Goal: Find specific page/section: Find specific page/section

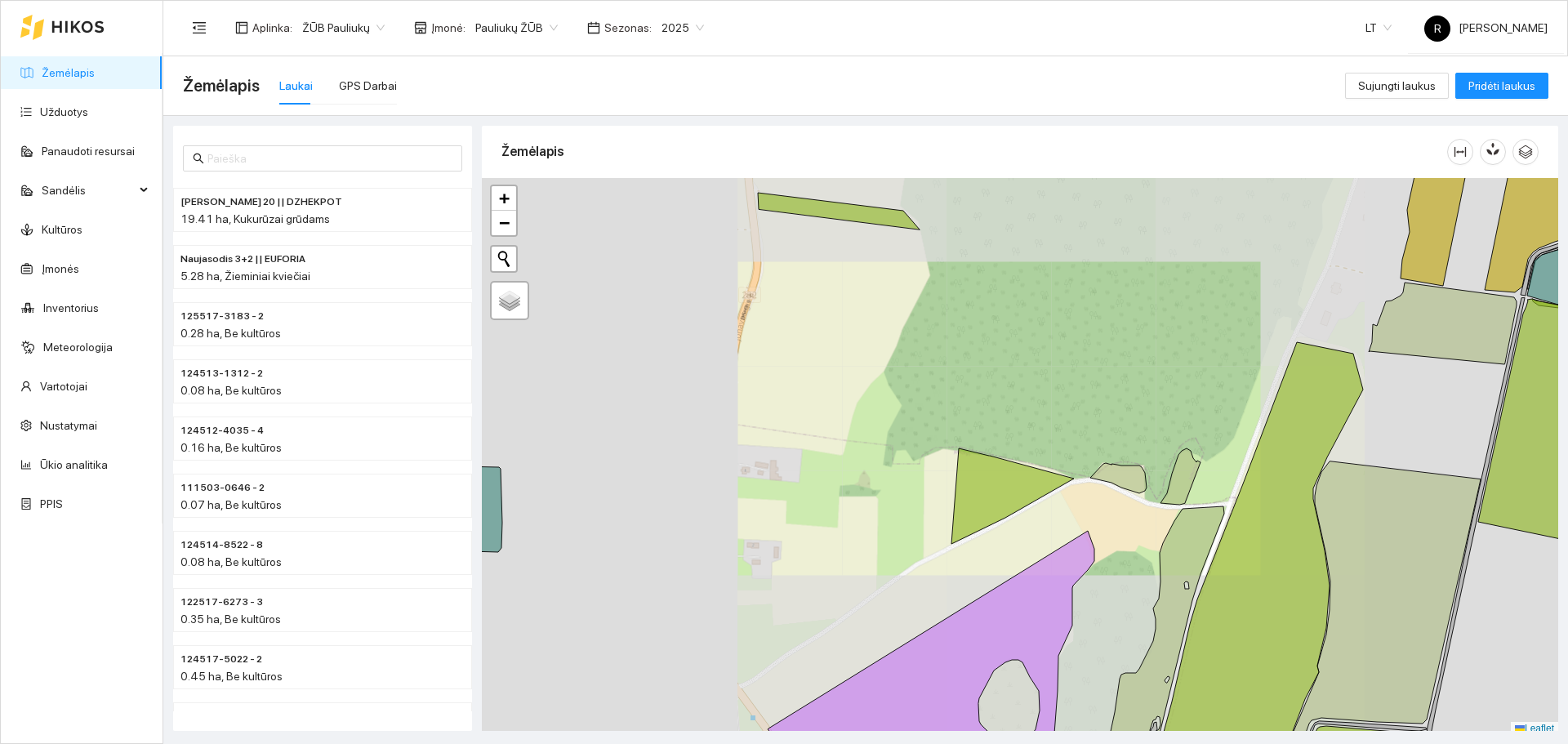
scroll to position [5, 0]
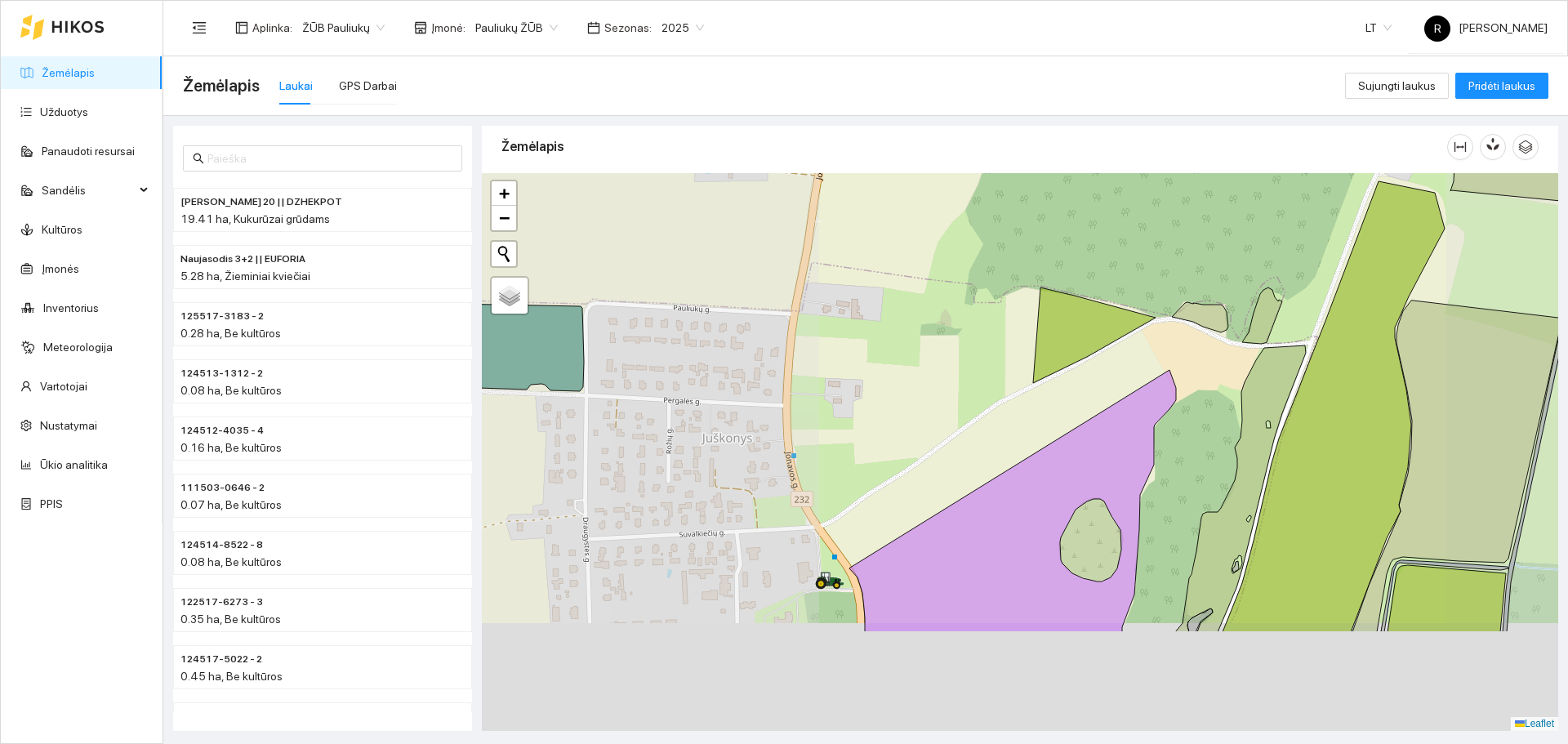
drag, startPoint x: 852, startPoint y: 526, endPoint x: 1158, endPoint y: 159, distance: 477.8
click at [1146, 162] on div "Žemėlapis" at bounding box center [1020, 423] width 1076 height 605
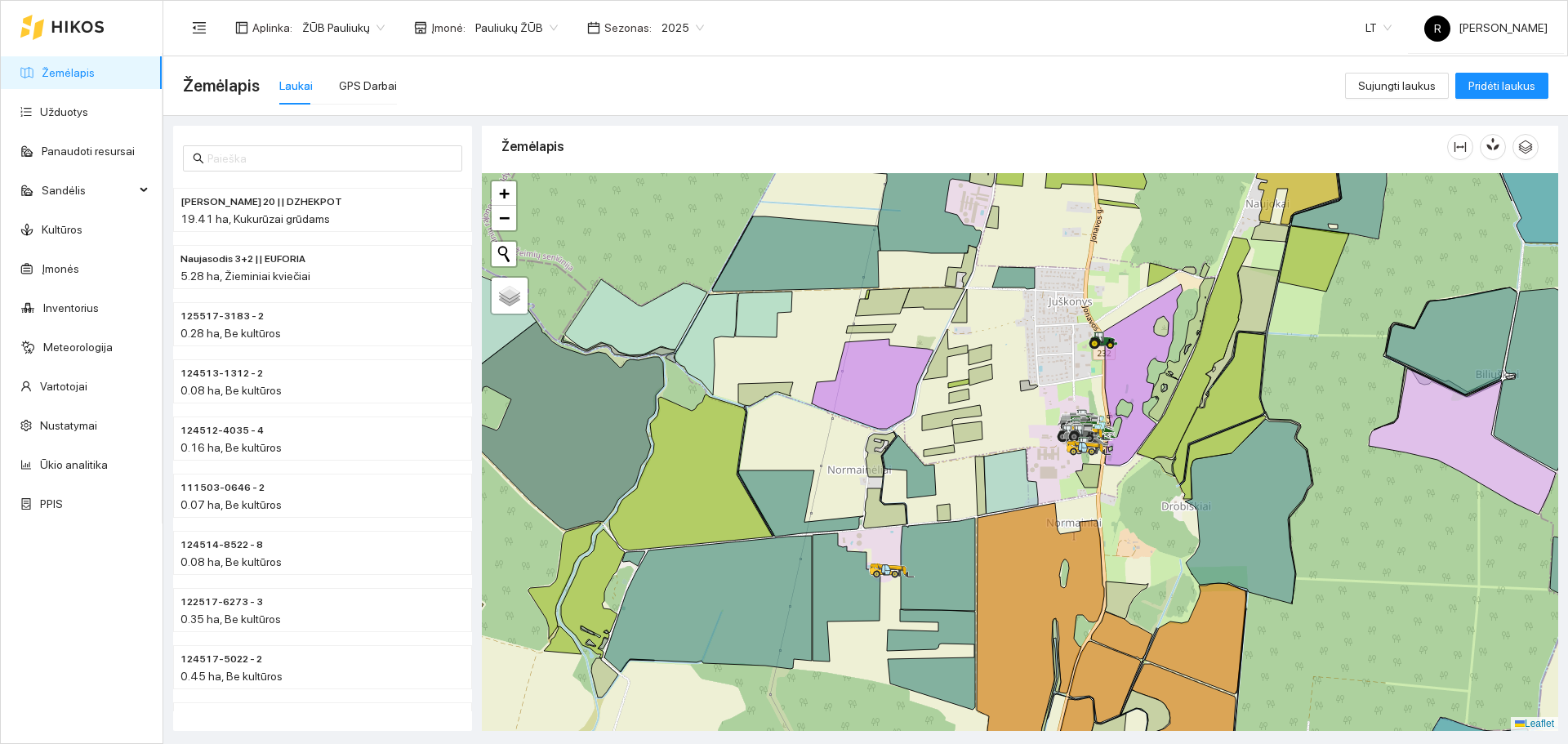
click at [682, 27] on span "2025" at bounding box center [682, 28] width 43 height 24
click at [668, 164] on div "2024" at bounding box center [668, 164] width 43 height 18
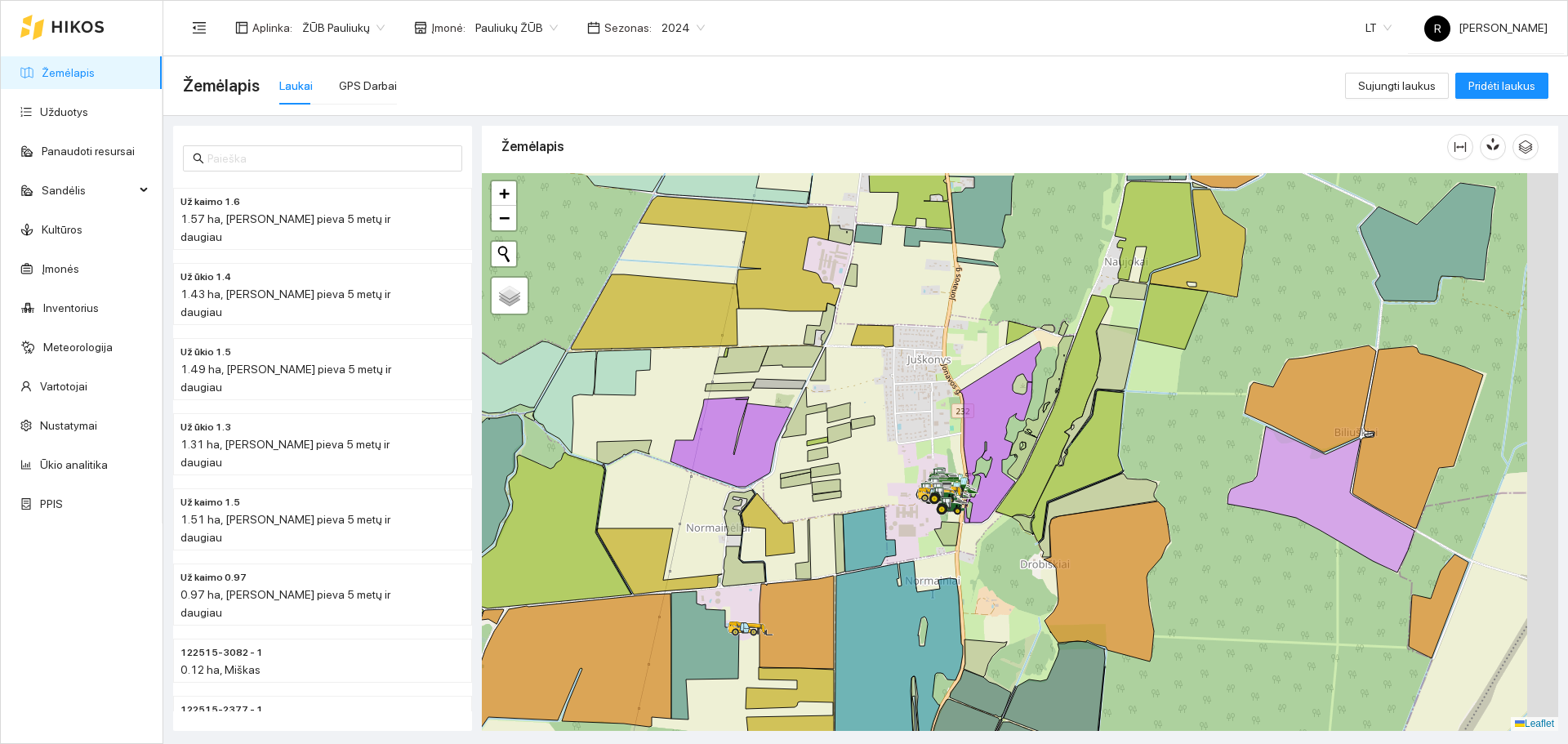
drag, startPoint x: 1087, startPoint y: 365, endPoint x: 881, endPoint y: 451, distance: 223.2
click at [883, 451] on div at bounding box center [1020, 451] width 1076 height 558
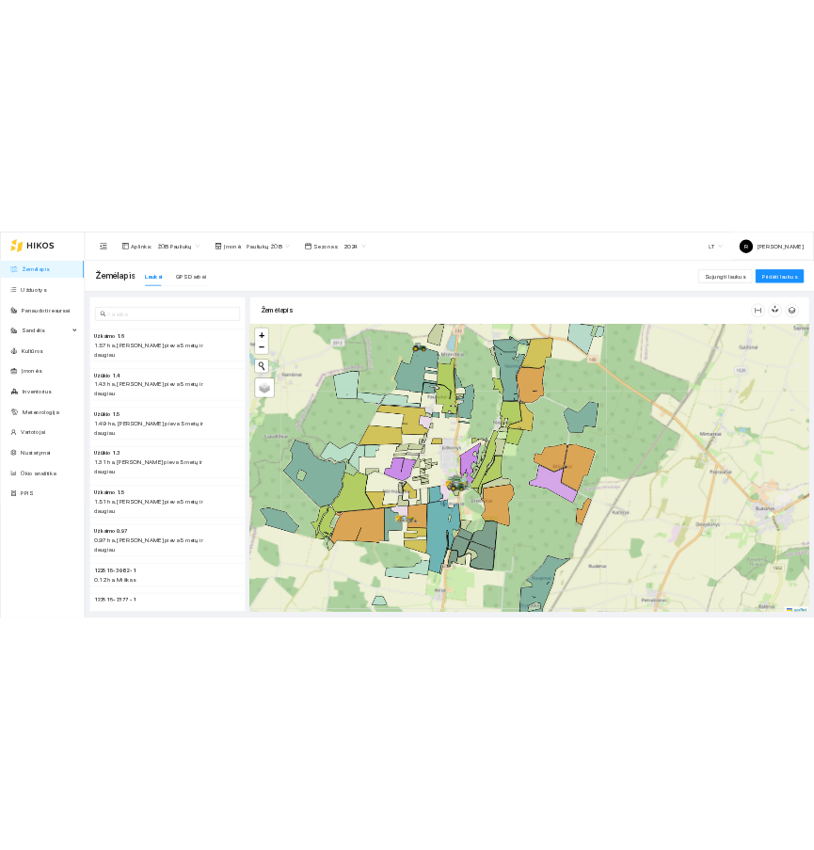
scroll to position [6, 0]
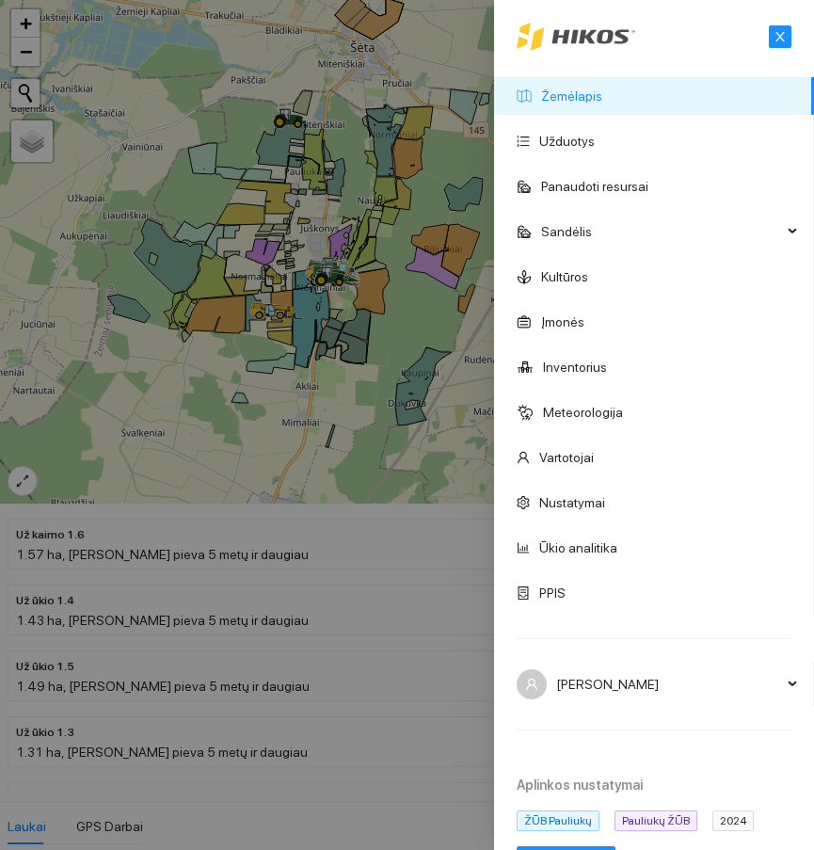
click at [344, 416] on div at bounding box center [407, 425] width 814 height 850
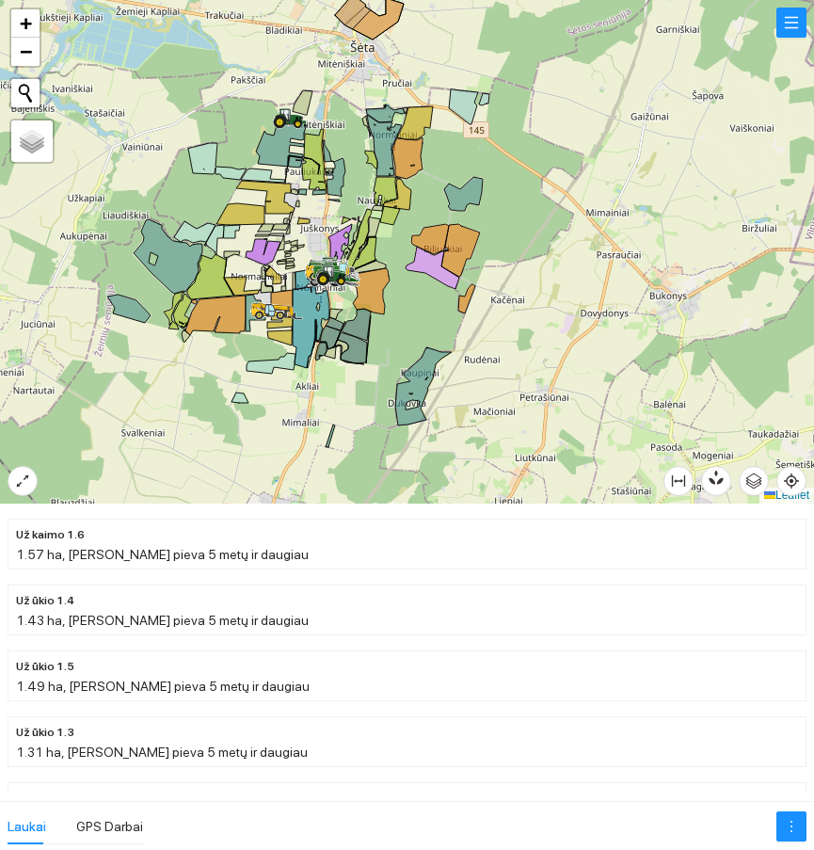
click at [177, 191] on div at bounding box center [407, 251] width 814 height 503
click at [28, 471] on button "button" at bounding box center [23, 481] width 30 height 30
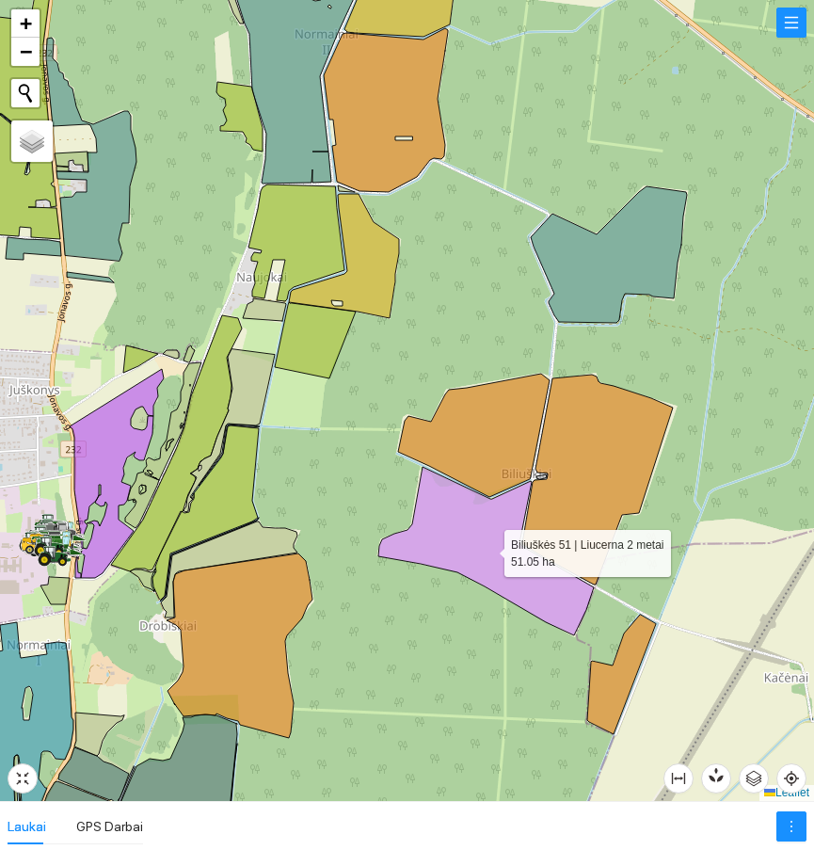
click at [472, 535] on icon at bounding box center [485, 551] width 215 height 168
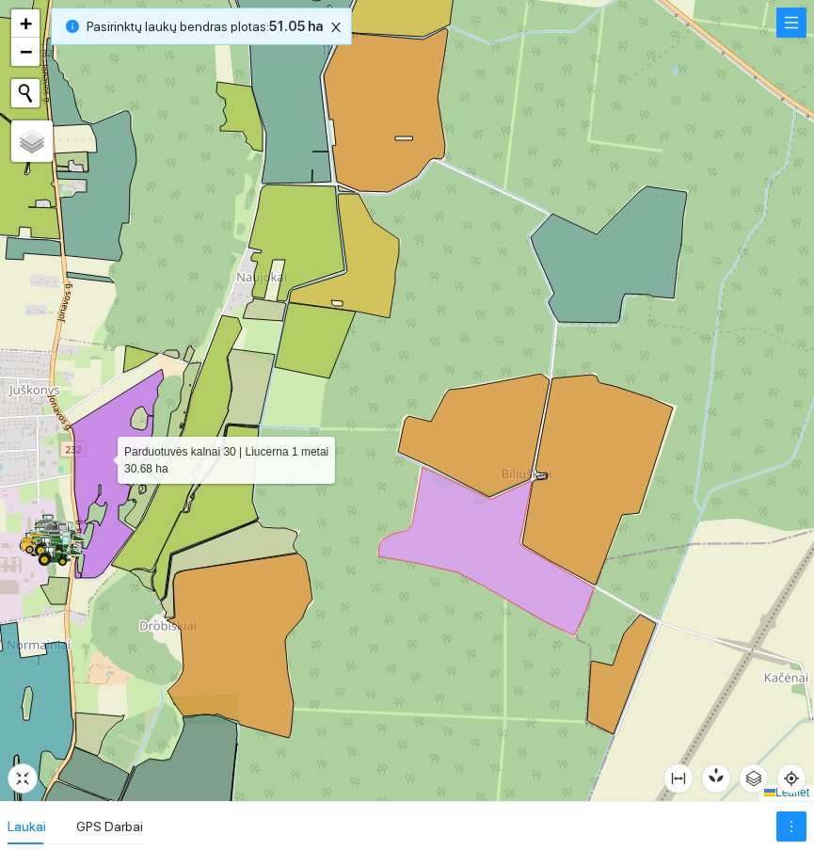
click at [101, 455] on icon at bounding box center [117, 473] width 94 height 209
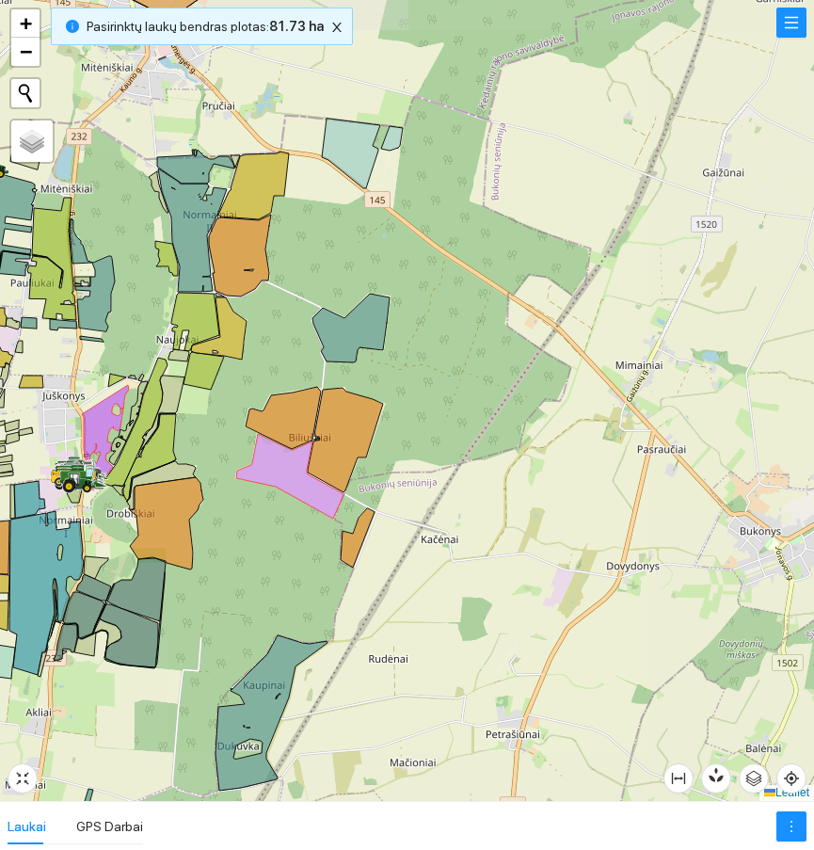
drag, startPoint x: 133, startPoint y: 395, endPoint x: 553, endPoint y: 395, distance: 420.6
click at [553, 395] on div at bounding box center [407, 400] width 814 height 801
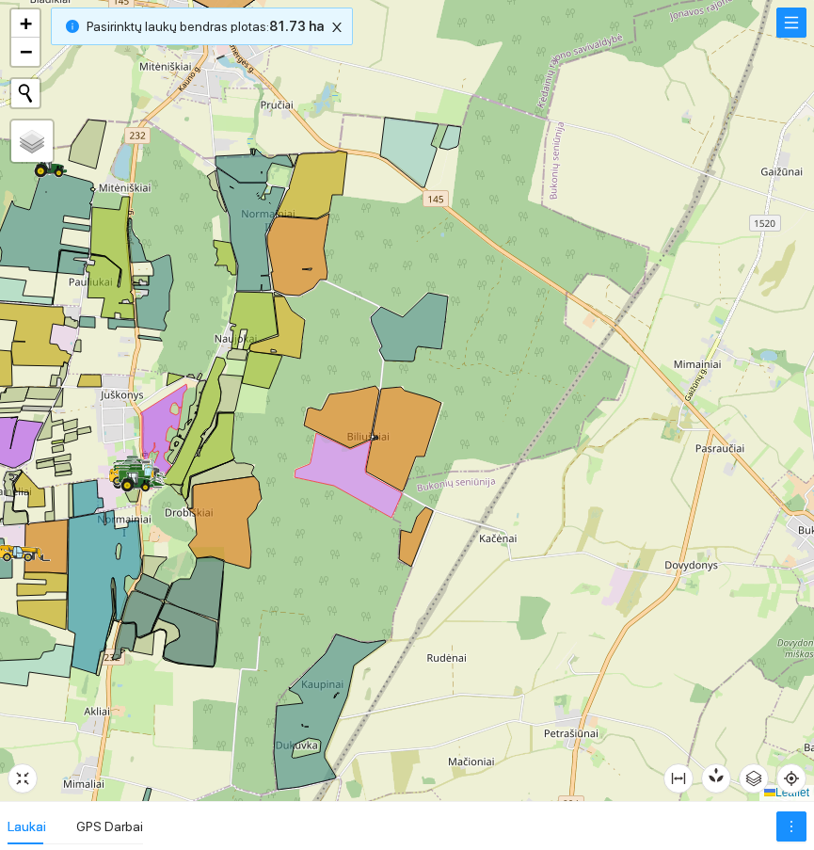
drag, startPoint x: 170, startPoint y: 360, endPoint x: 528, endPoint y: 374, distance: 357.8
click at [528, 374] on div at bounding box center [407, 400] width 814 height 801
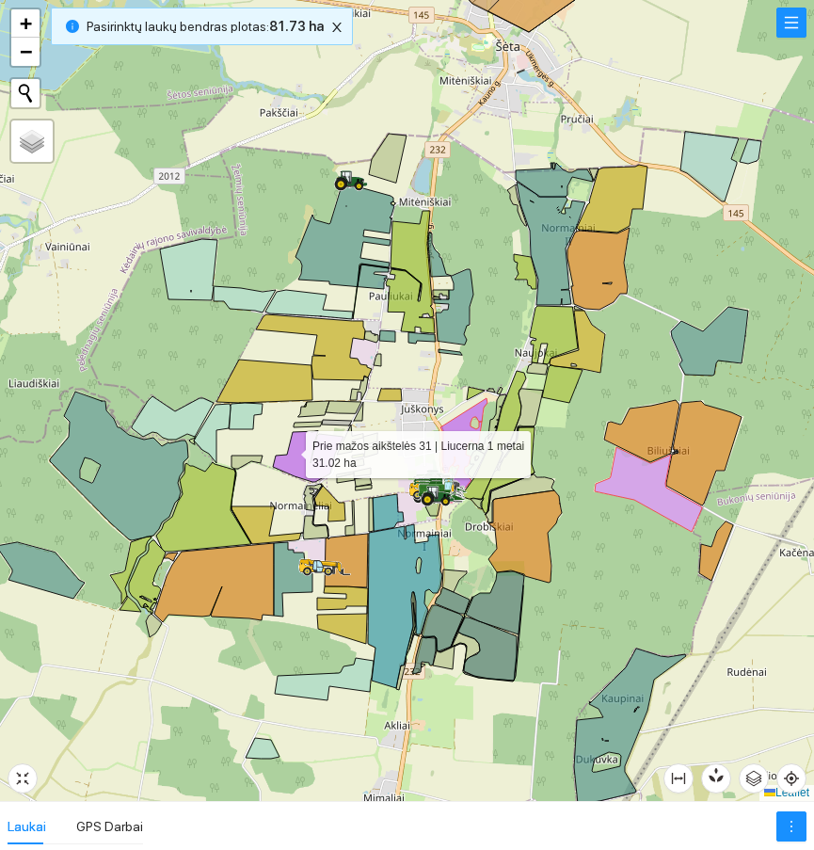
click at [292, 449] on icon at bounding box center [308, 456] width 71 height 51
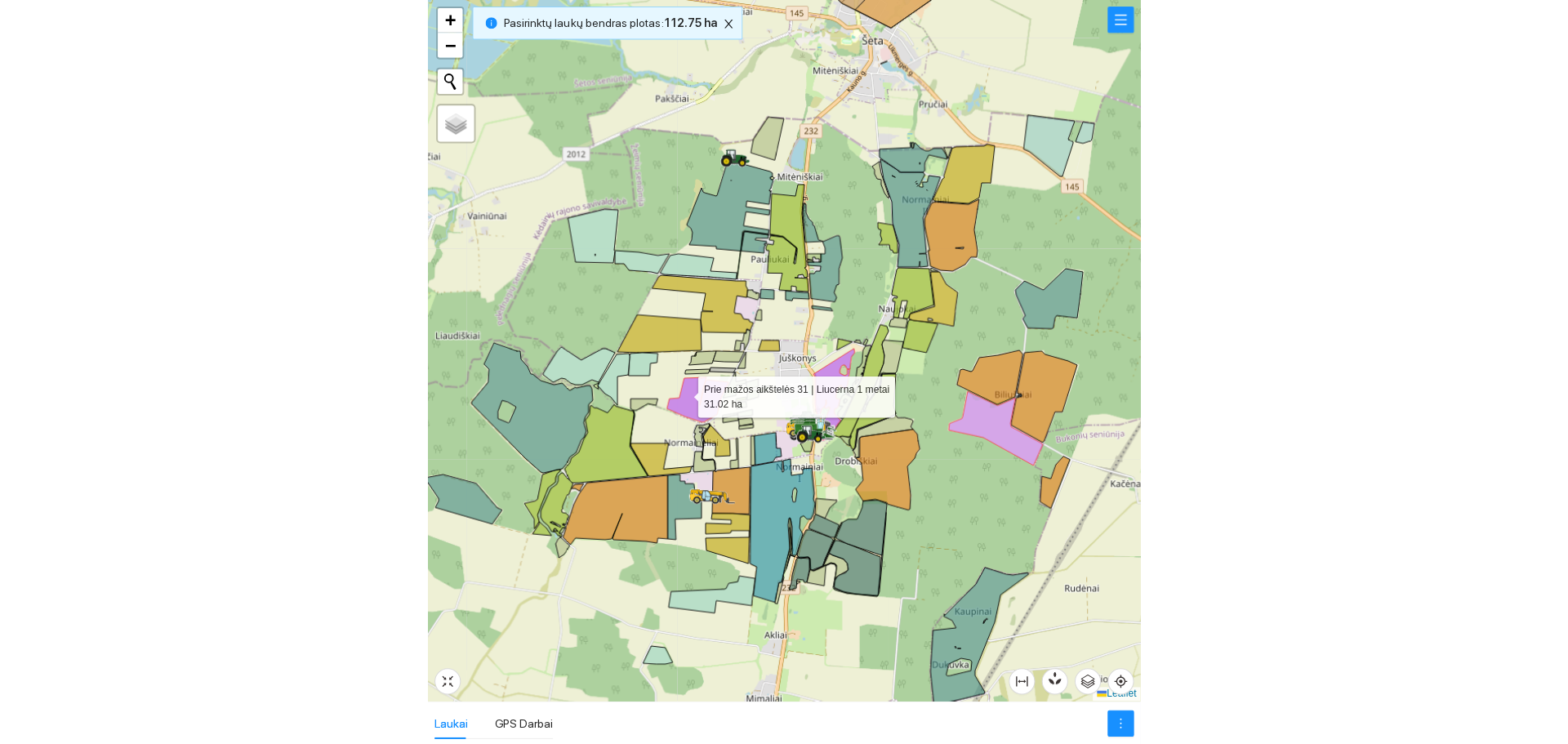
scroll to position [1426, 0]
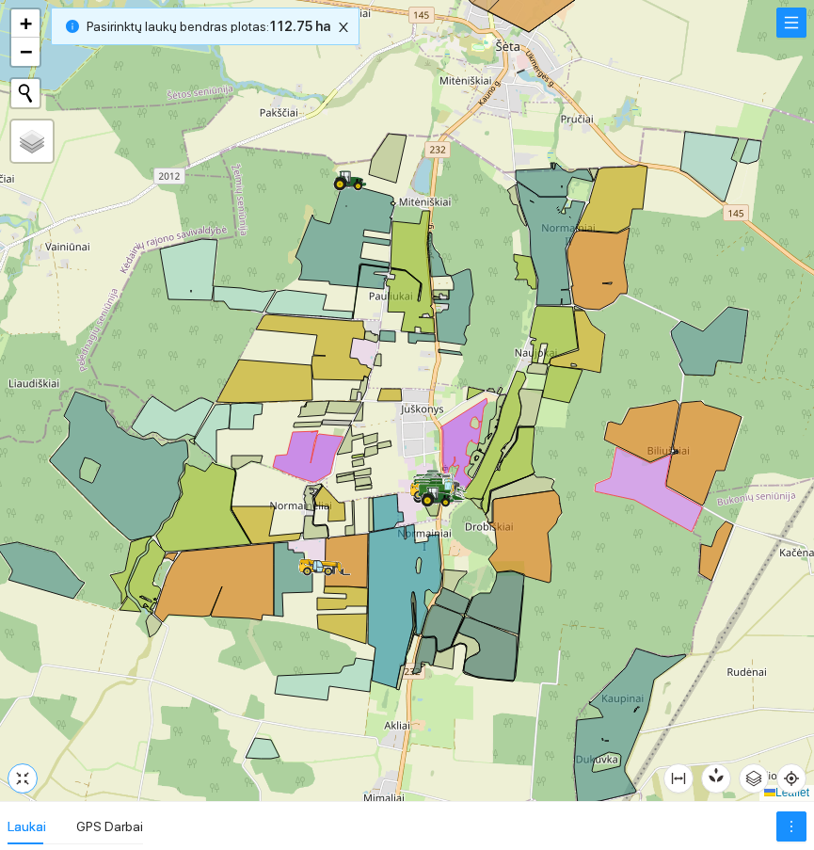
click at [27, 788] on button "button" at bounding box center [23, 778] width 30 height 30
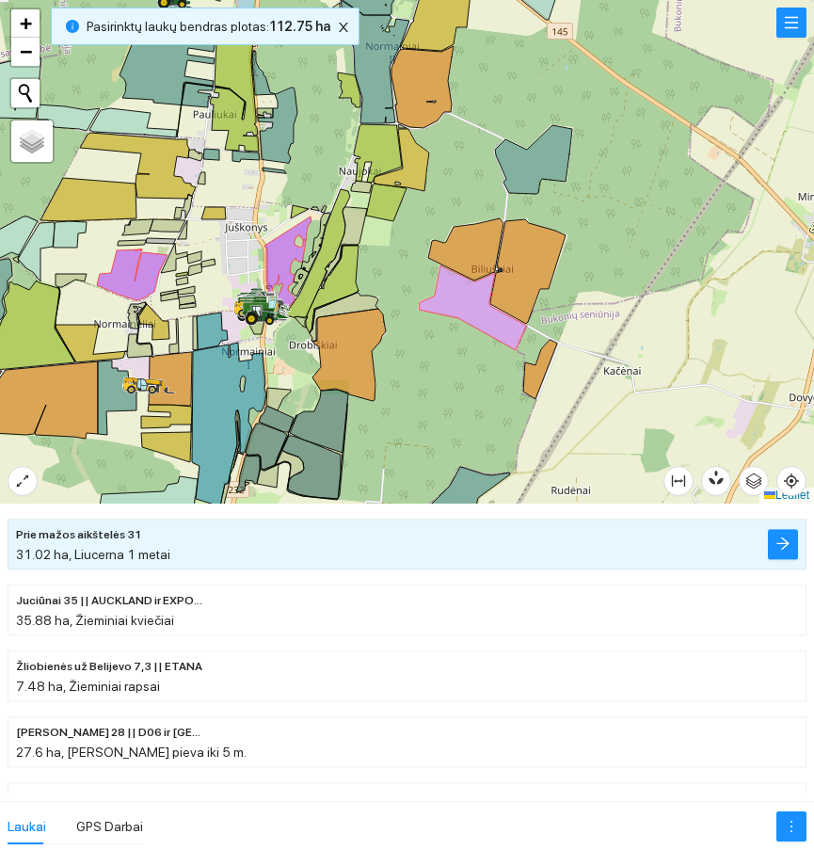
drag, startPoint x: 436, startPoint y: 308, endPoint x: 386, endPoint y: 298, distance: 50.8
click at [386, 298] on div at bounding box center [407, 251] width 814 height 503
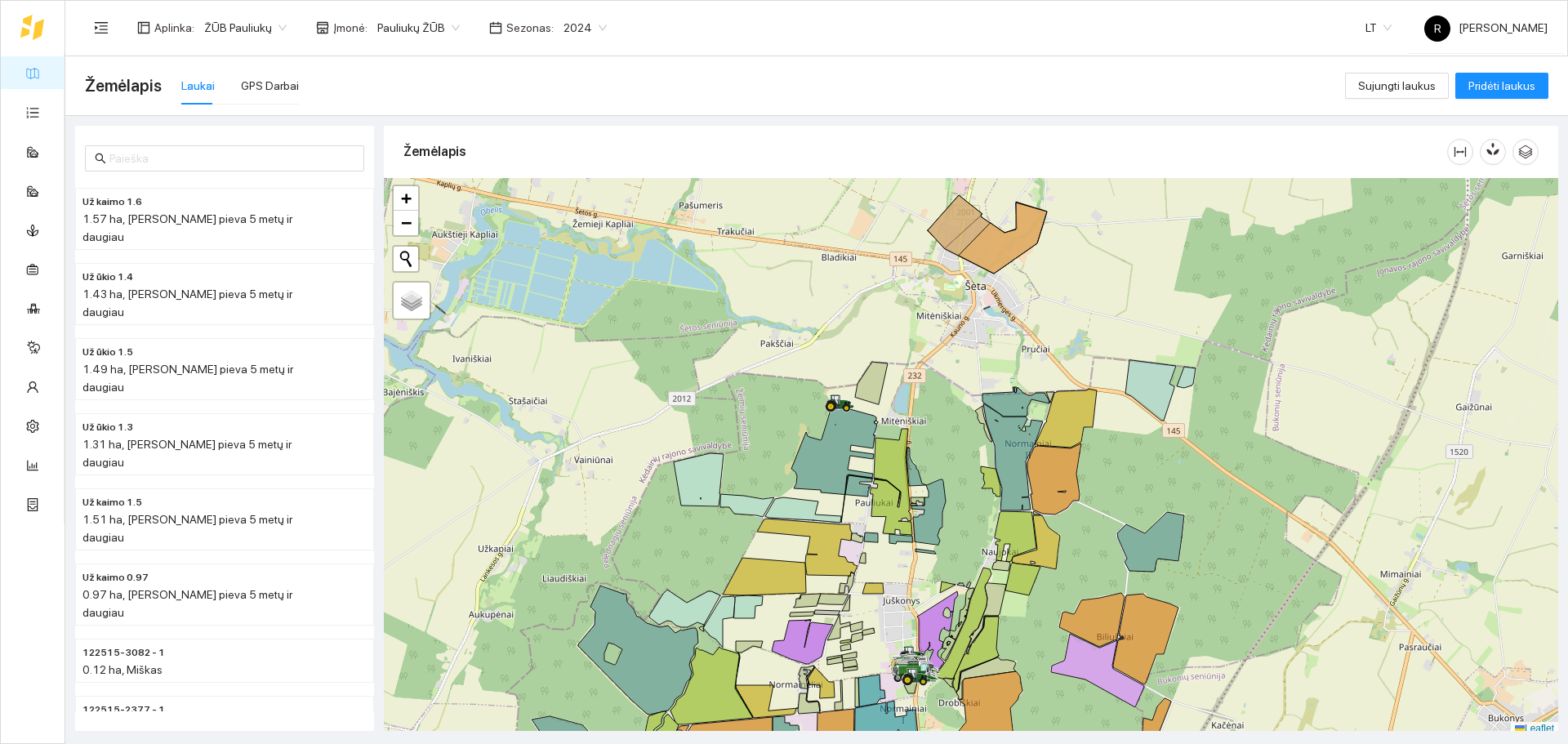
scroll to position [5, 0]
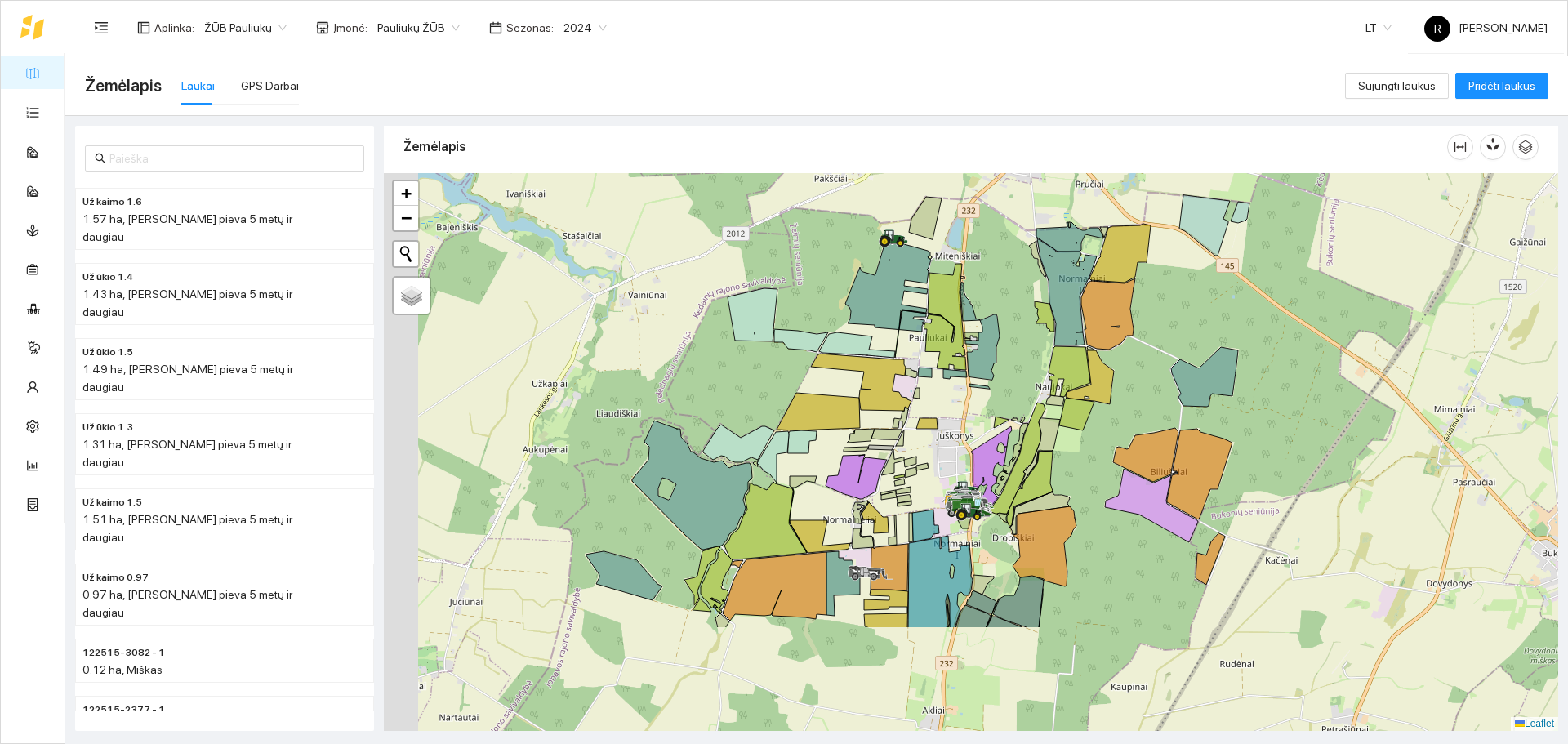
drag, startPoint x: 1011, startPoint y: 419, endPoint x: 1049, endPoint y: 315, distance: 110.7
click at [1049, 316] on div at bounding box center [970, 451] width 1174 height 558
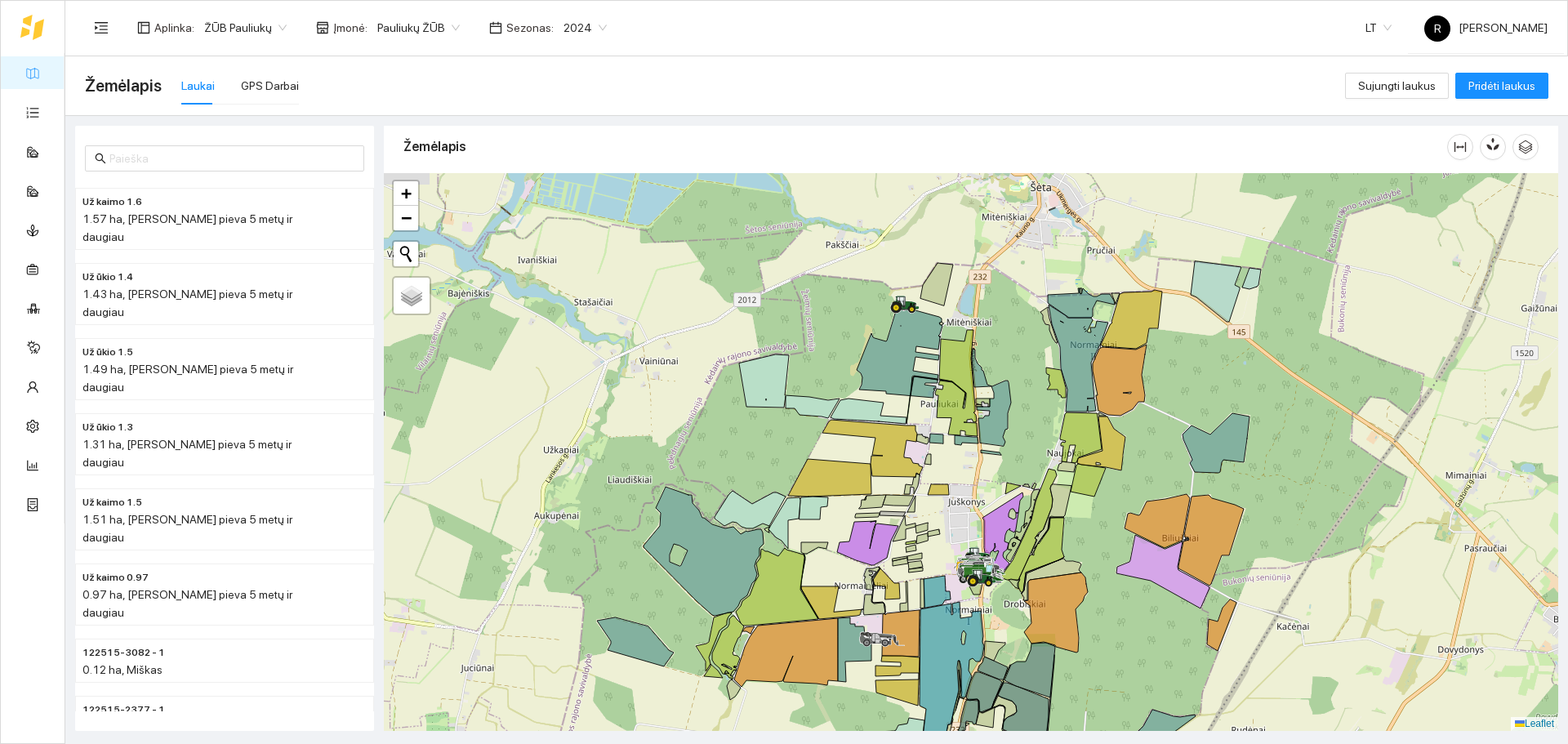
drag, startPoint x: 1020, startPoint y: 429, endPoint x: 1014, endPoint y: 435, distance: 8.5
click at [1019, 450] on div at bounding box center [970, 451] width 1174 height 558
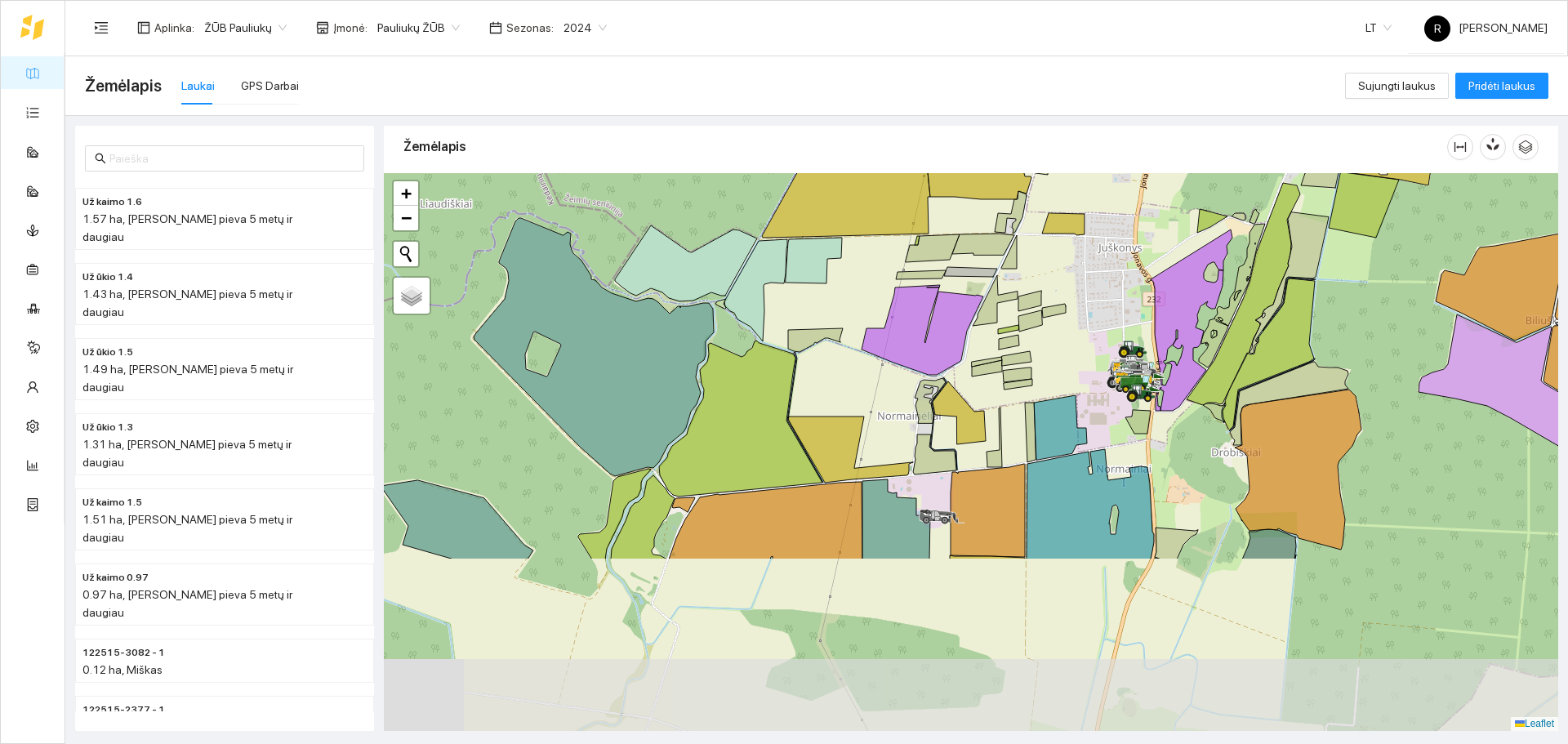
drag, startPoint x: 856, startPoint y: 530, endPoint x: 857, endPoint y: 330, distance: 200.0
click at [857, 330] on div at bounding box center [970, 451] width 1174 height 558
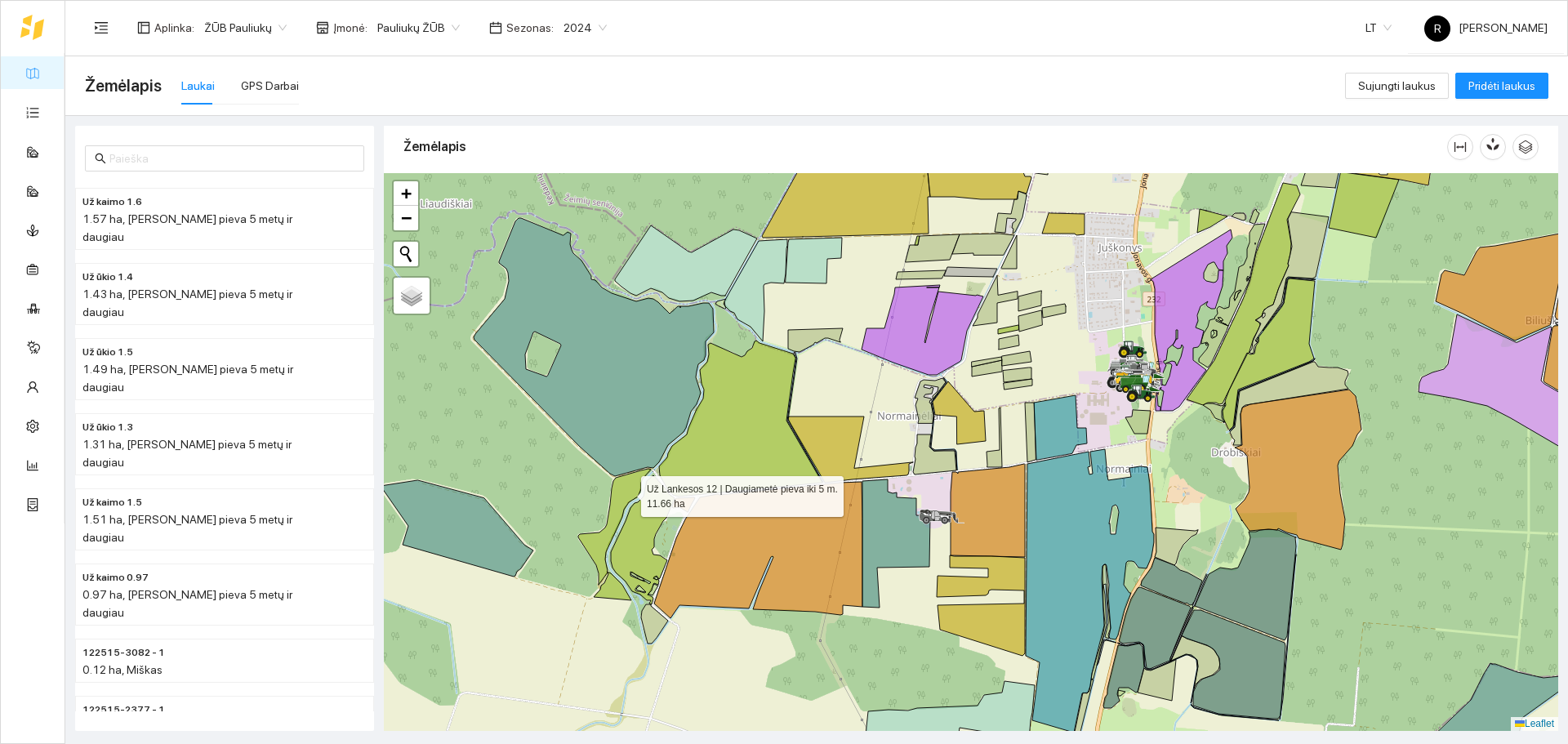
click at [627, 492] on icon at bounding box center [614, 535] width 73 height 132
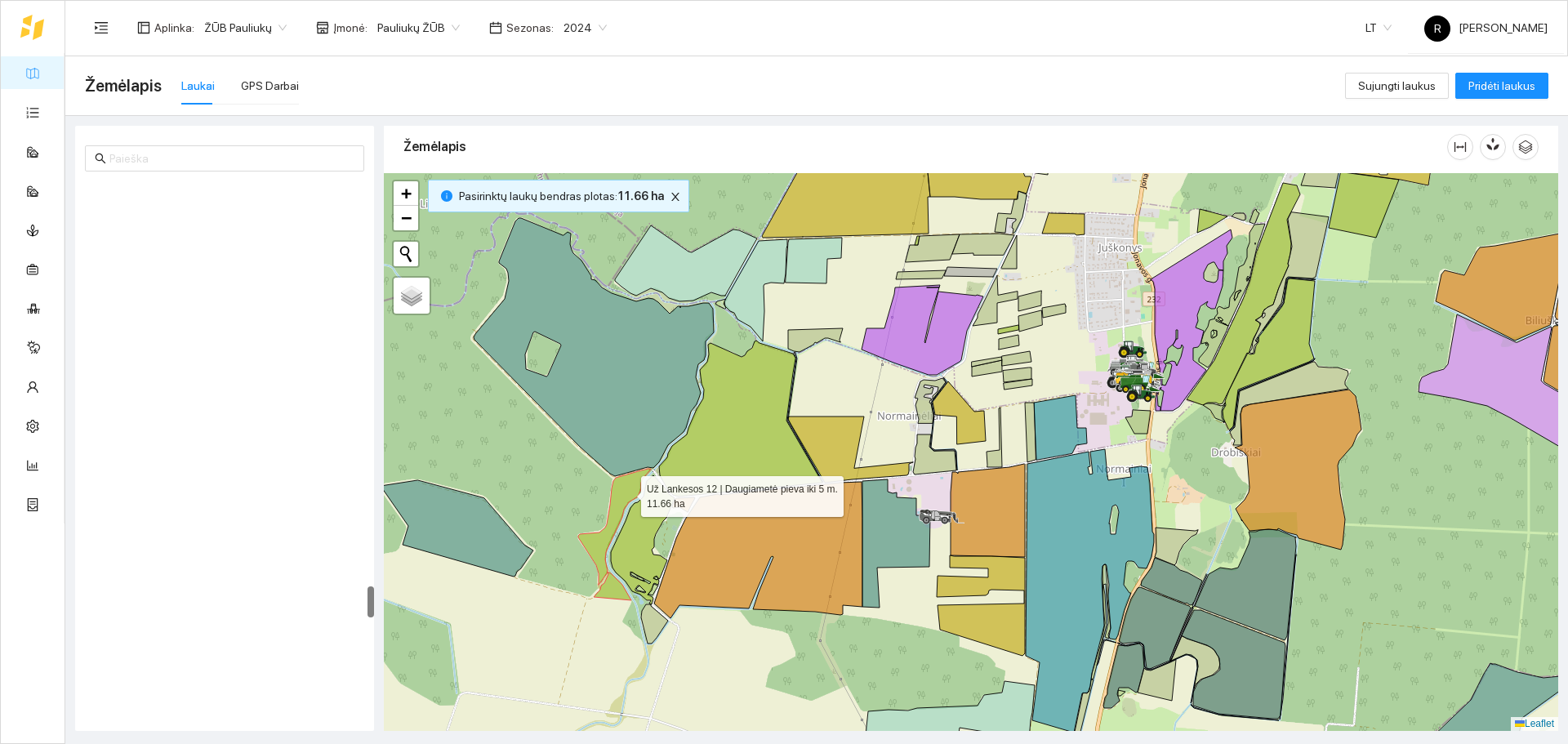
scroll to position [6902, 0]
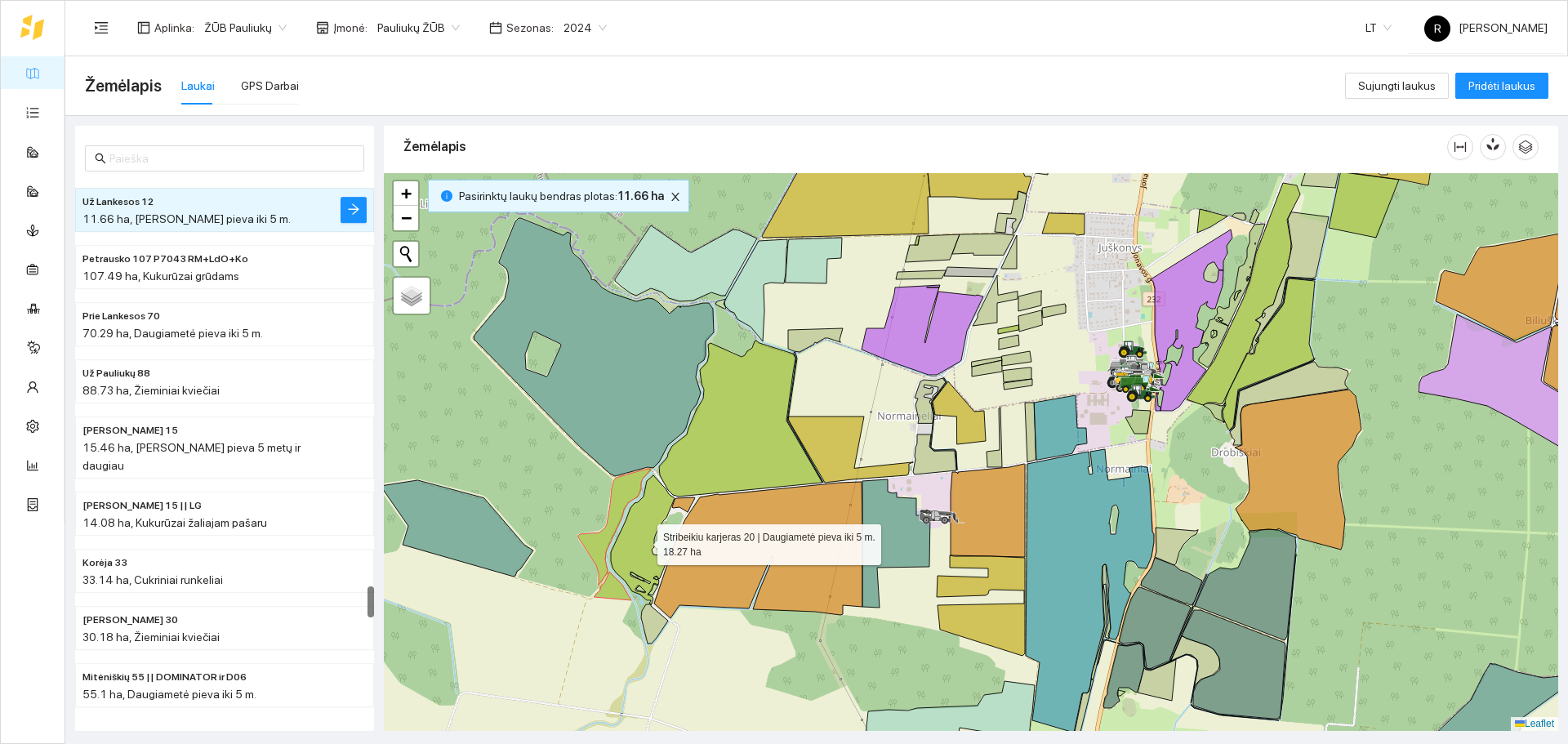
drag, startPoint x: 640, startPoint y: 532, endPoint x: 714, endPoint y: 481, distance: 89.9
click at [642, 532] on icon at bounding box center [642, 540] width 63 height 129
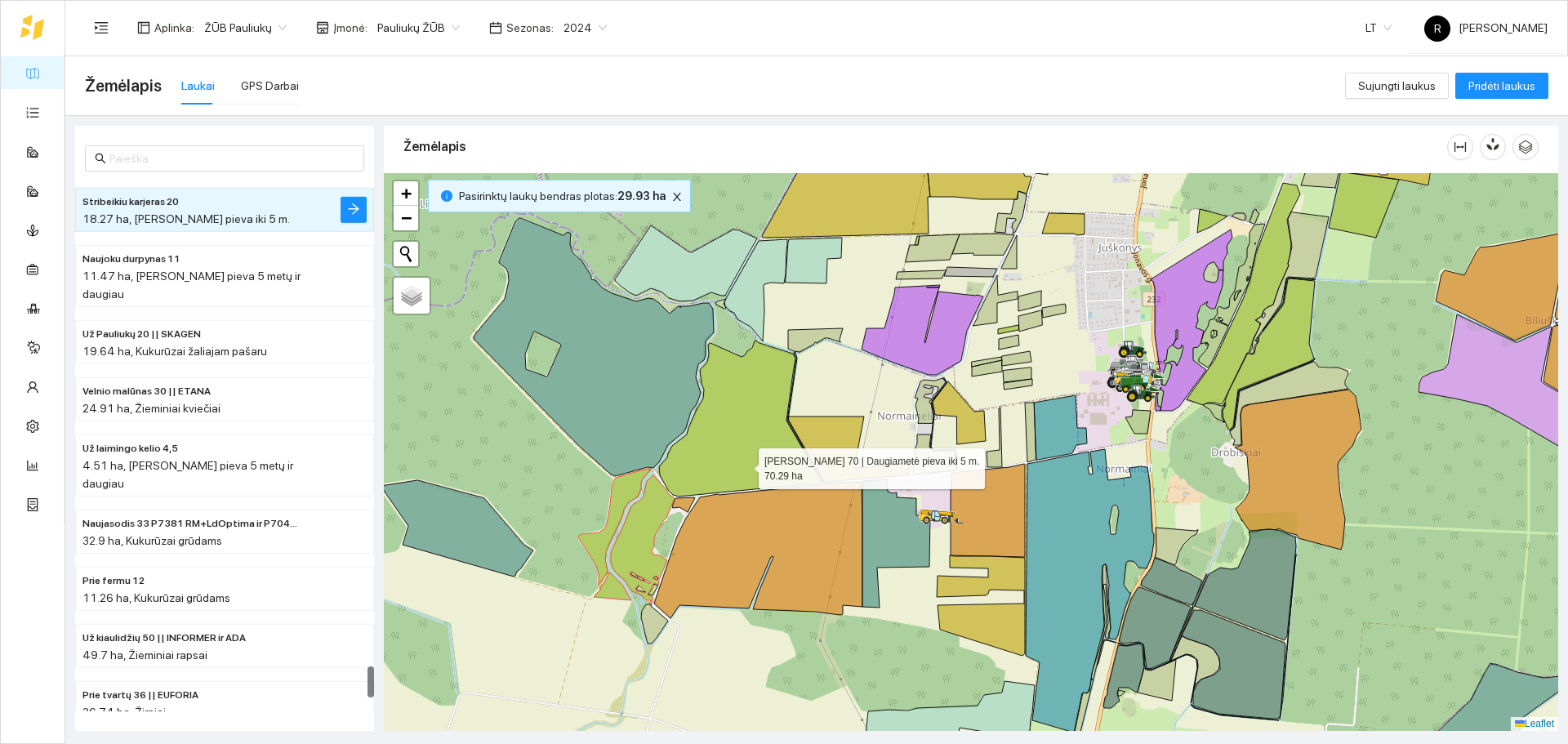
click at [744, 464] on icon at bounding box center [740, 418] width 163 height 156
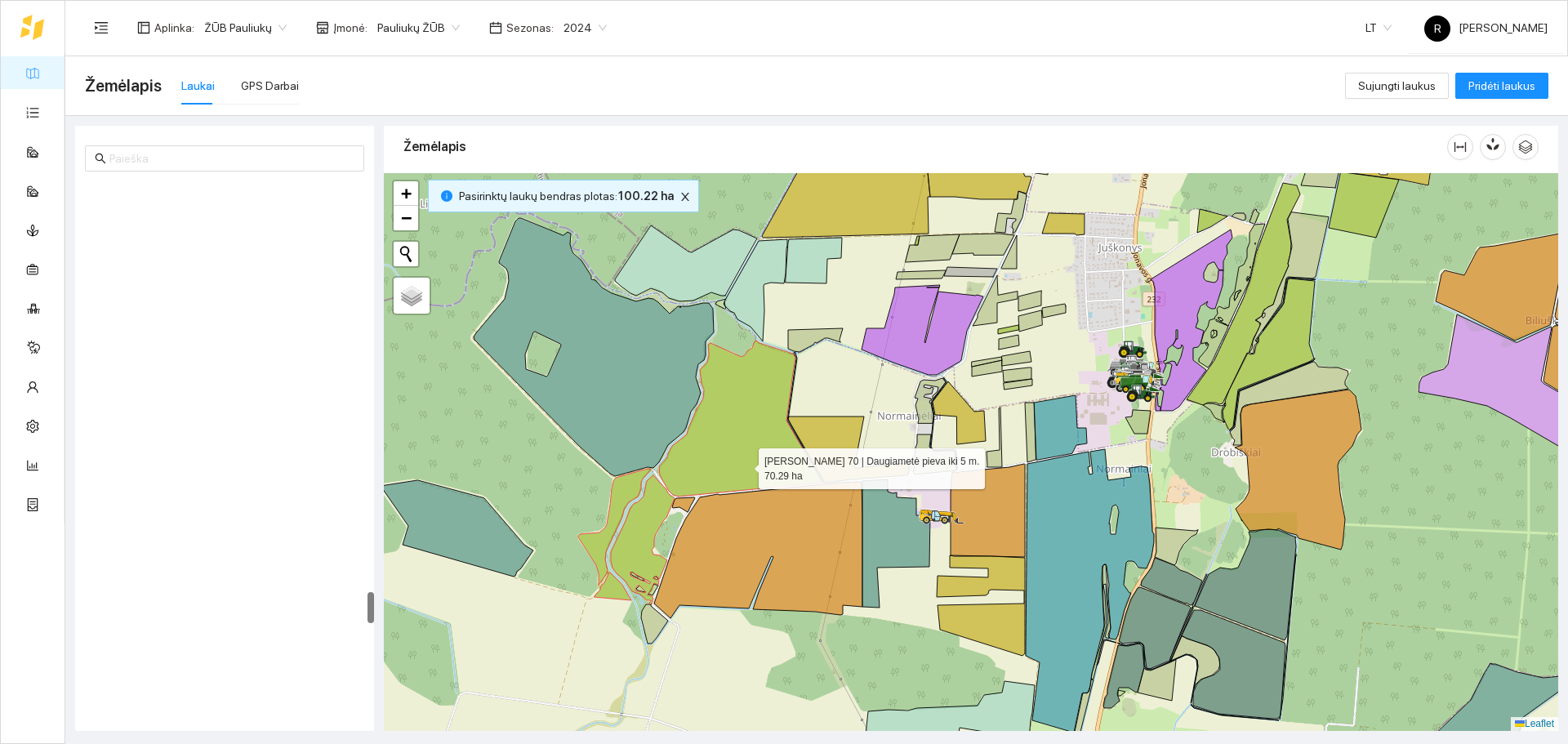
scroll to position [7015, 0]
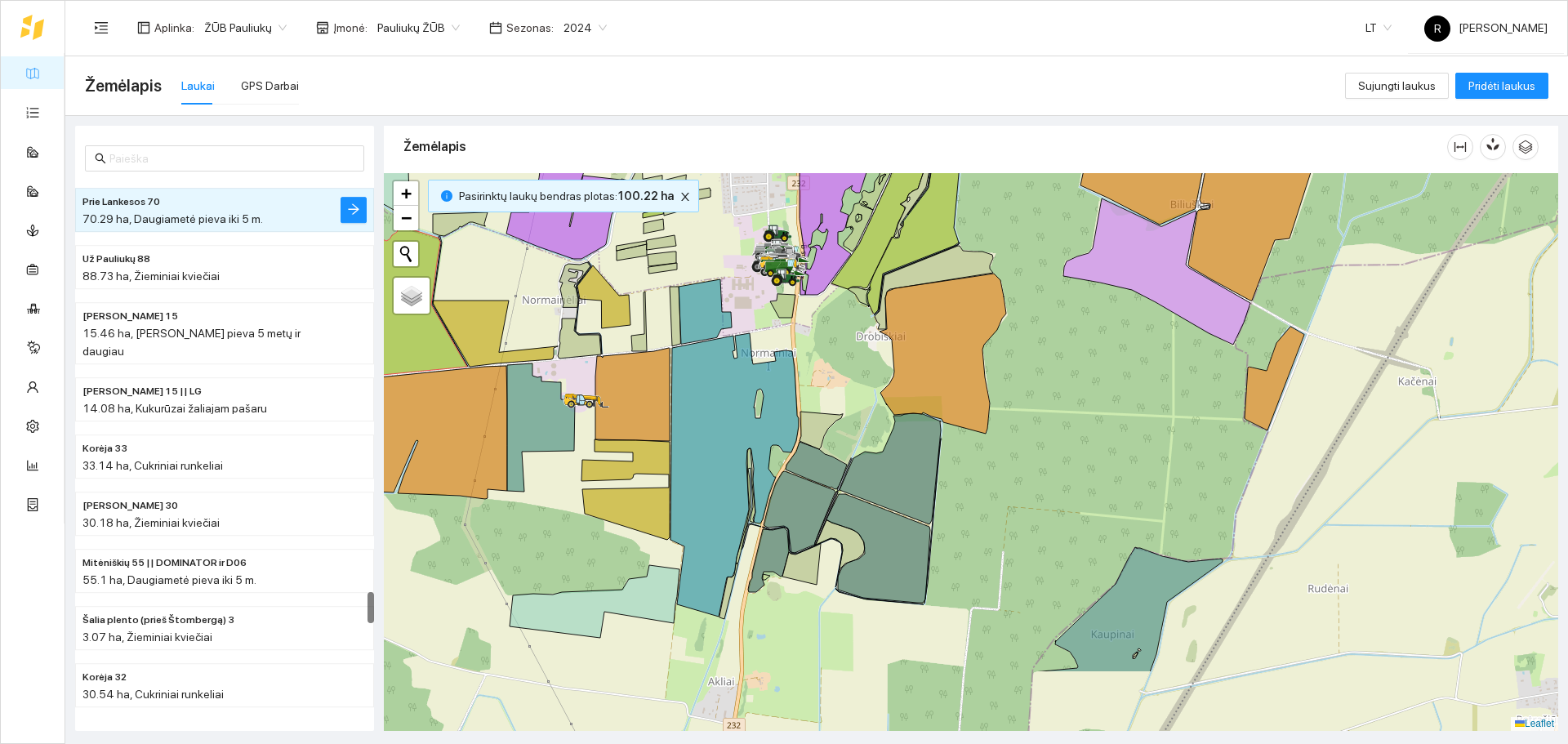
drag, startPoint x: 893, startPoint y: 598, endPoint x: 537, endPoint y: 482, distance: 374.4
click at [537, 482] on div at bounding box center [970, 451] width 1174 height 558
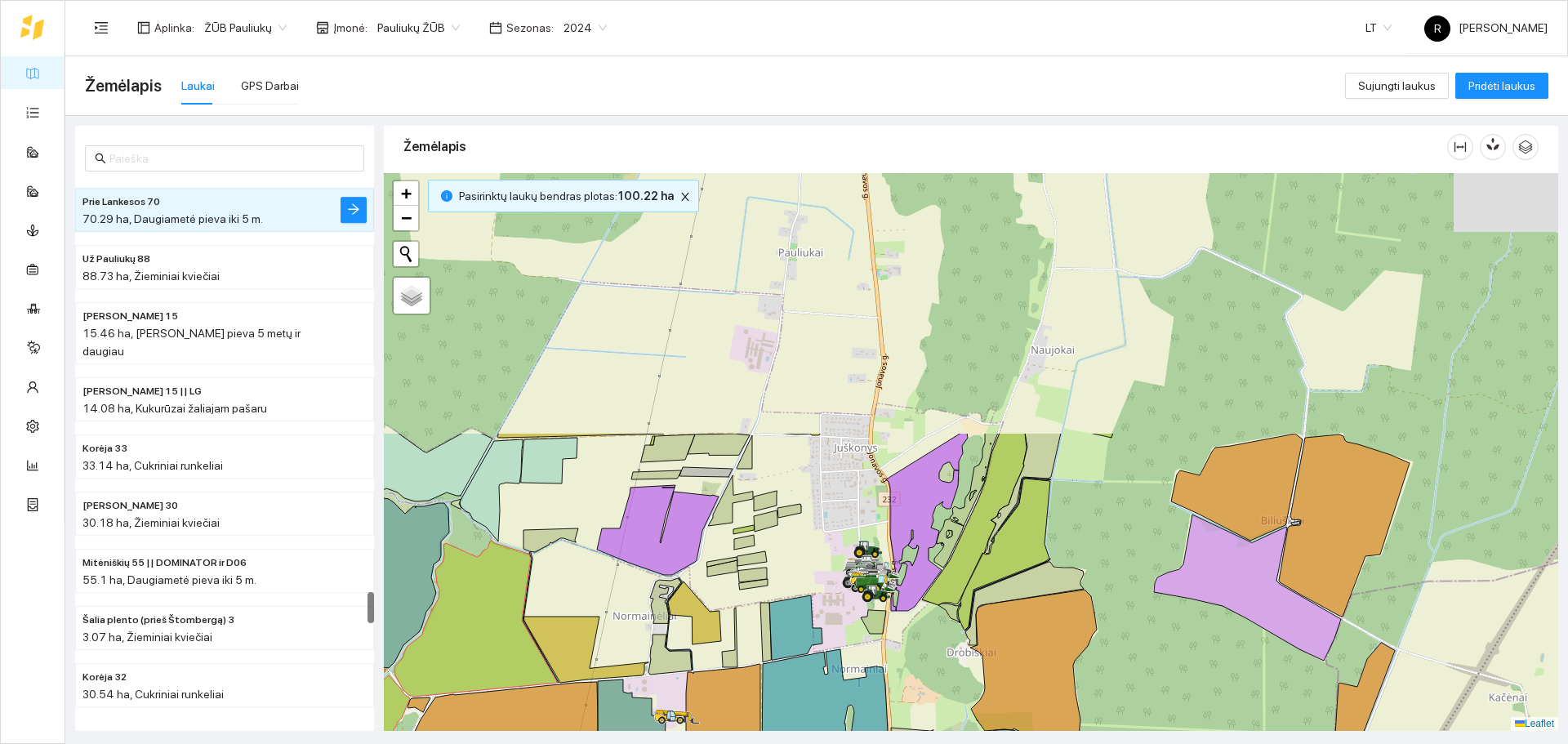
drag, startPoint x: 782, startPoint y: 523, endPoint x: 896, endPoint y: 782, distance: 283.0
click at [896, 743] on html "Žemėlapis Užduotys Panaudoti resursai Sandėlis Kultūros Įmonės Inventorius Mete…" at bounding box center [784, 372] width 1568 height 744
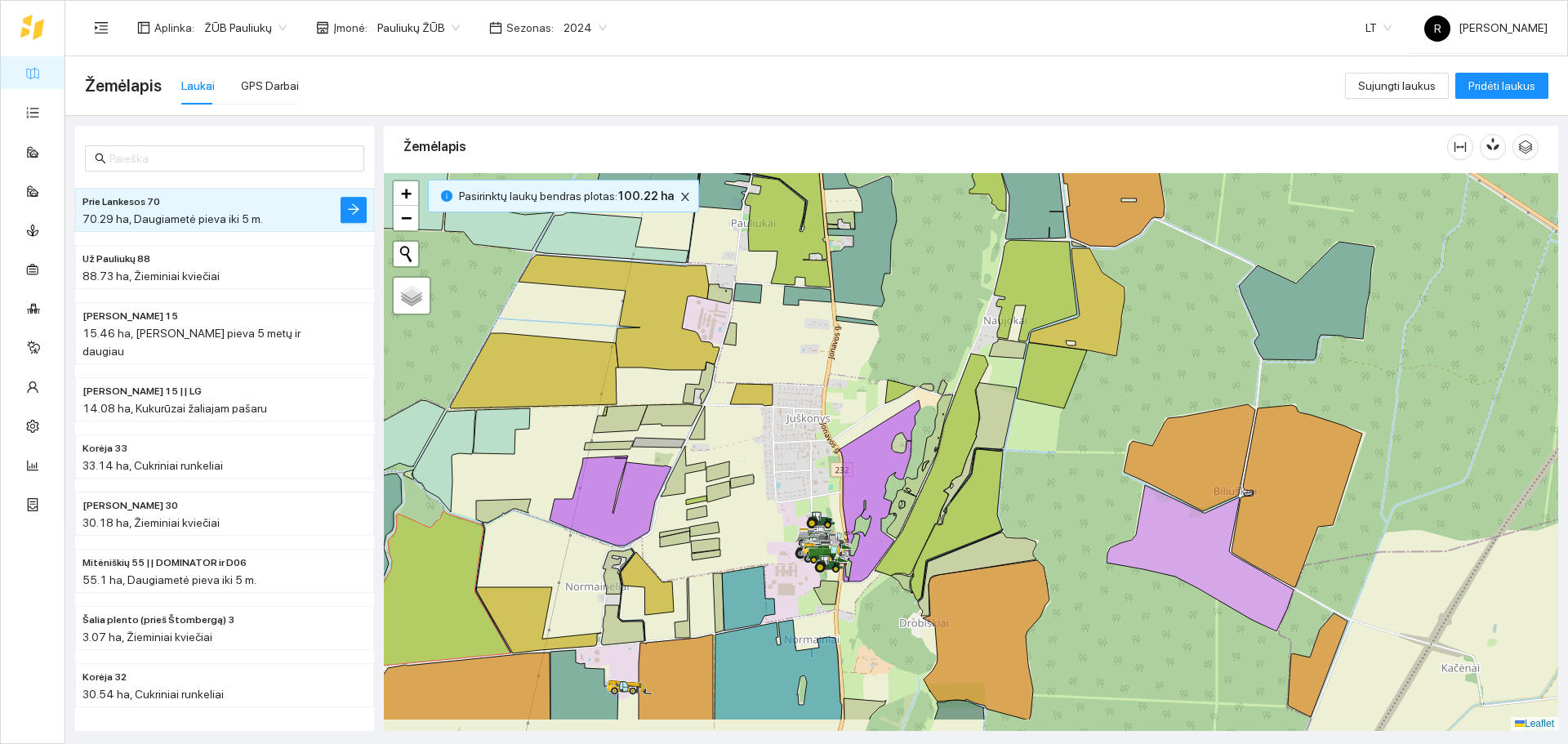
drag, startPoint x: 790, startPoint y: 424, endPoint x: 659, endPoint y: 346, distance: 152.5
click at [659, 346] on div at bounding box center [970, 451] width 1174 height 558
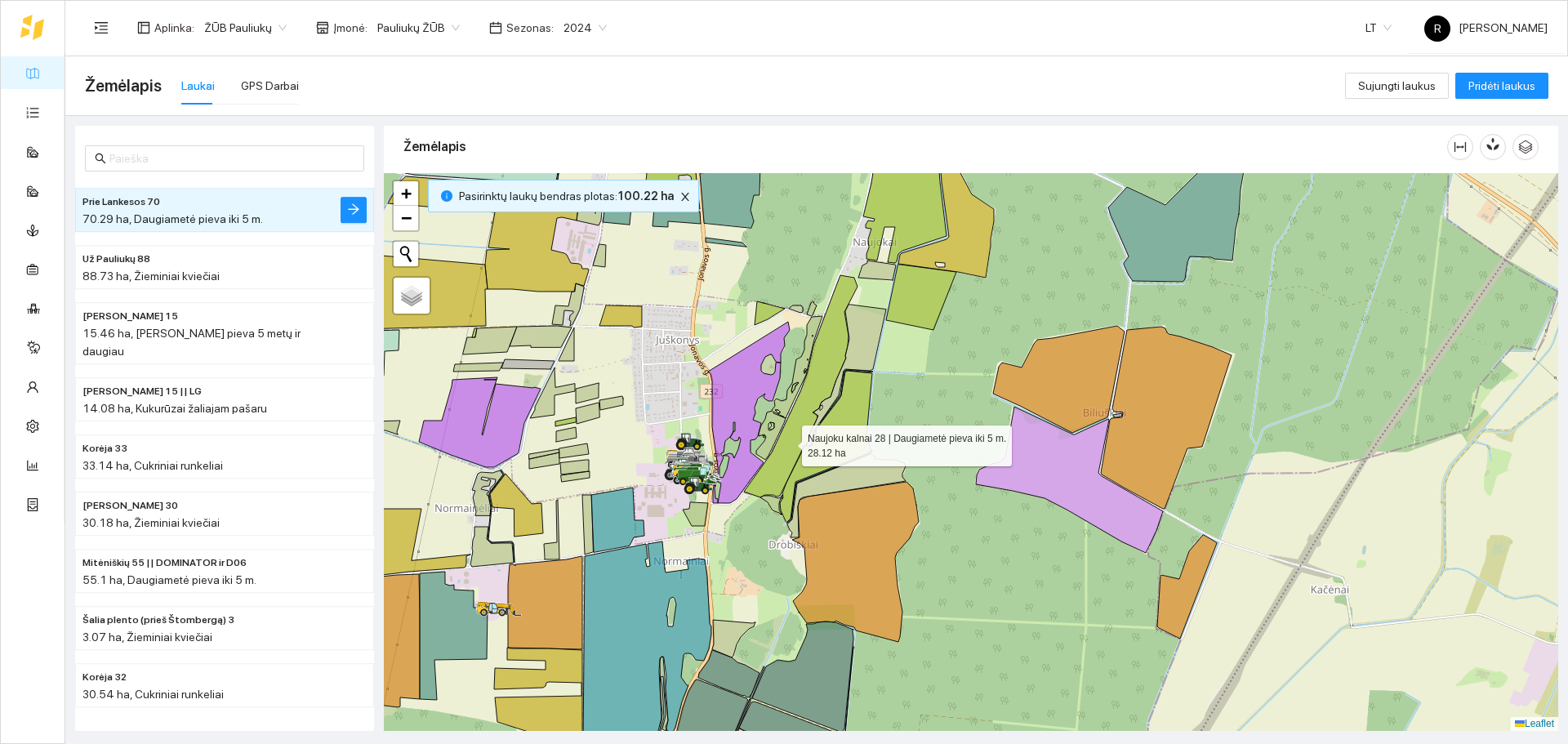
click at [787, 442] on icon at bounding box center [800, 386] width 114 height 222
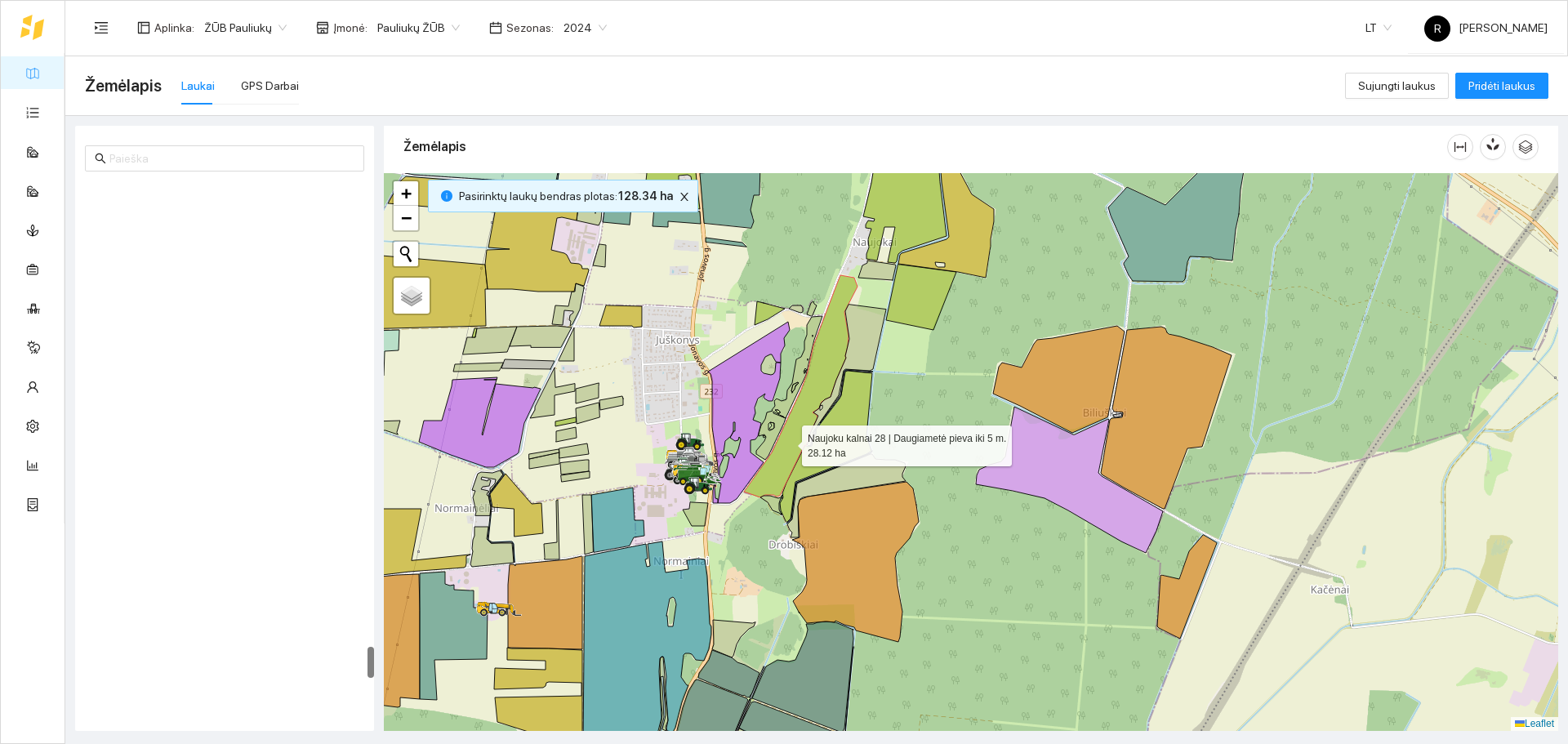
scroll to position [7948, 0]
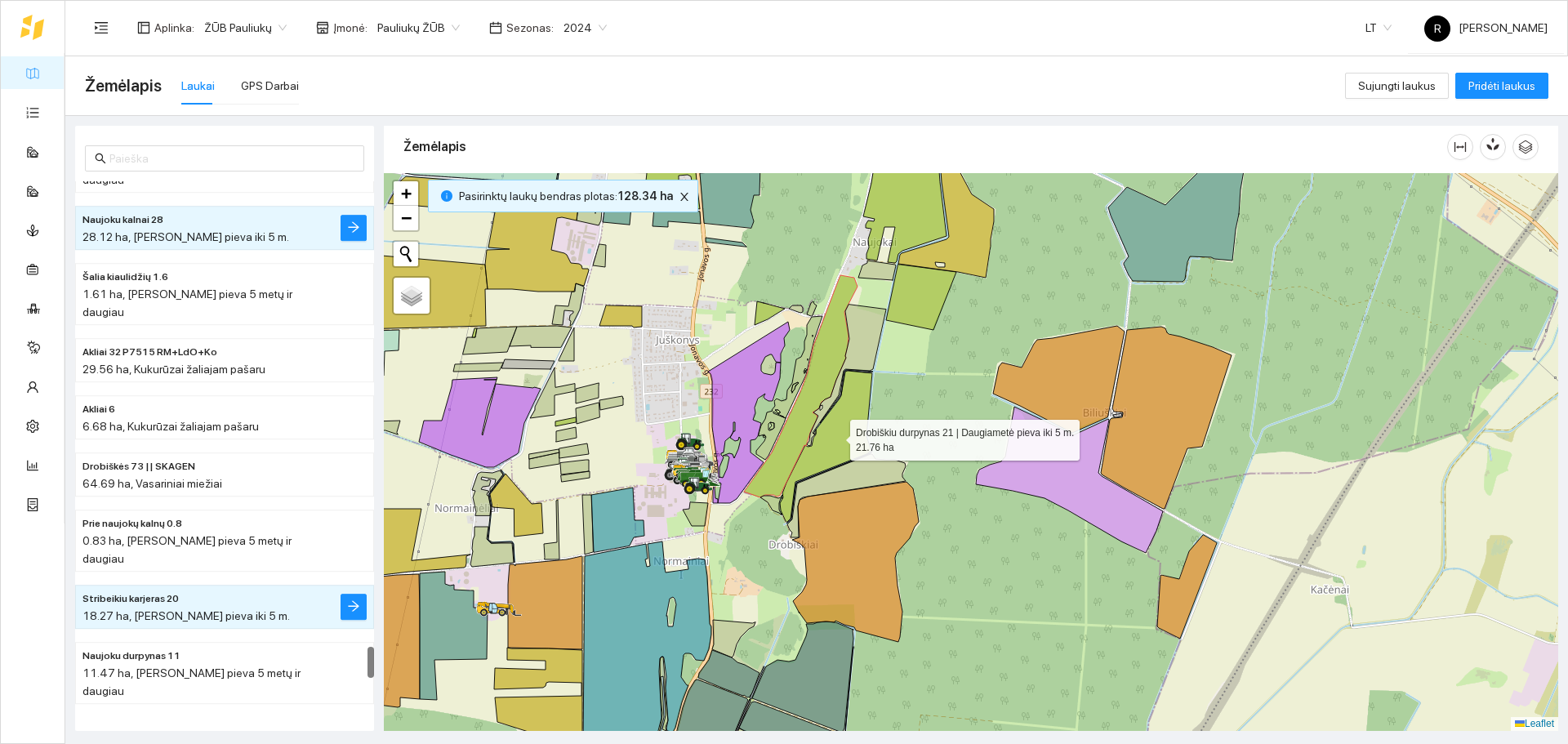
click at [829, 442] on icon at bounding box center [826, 446] width 92 height 151
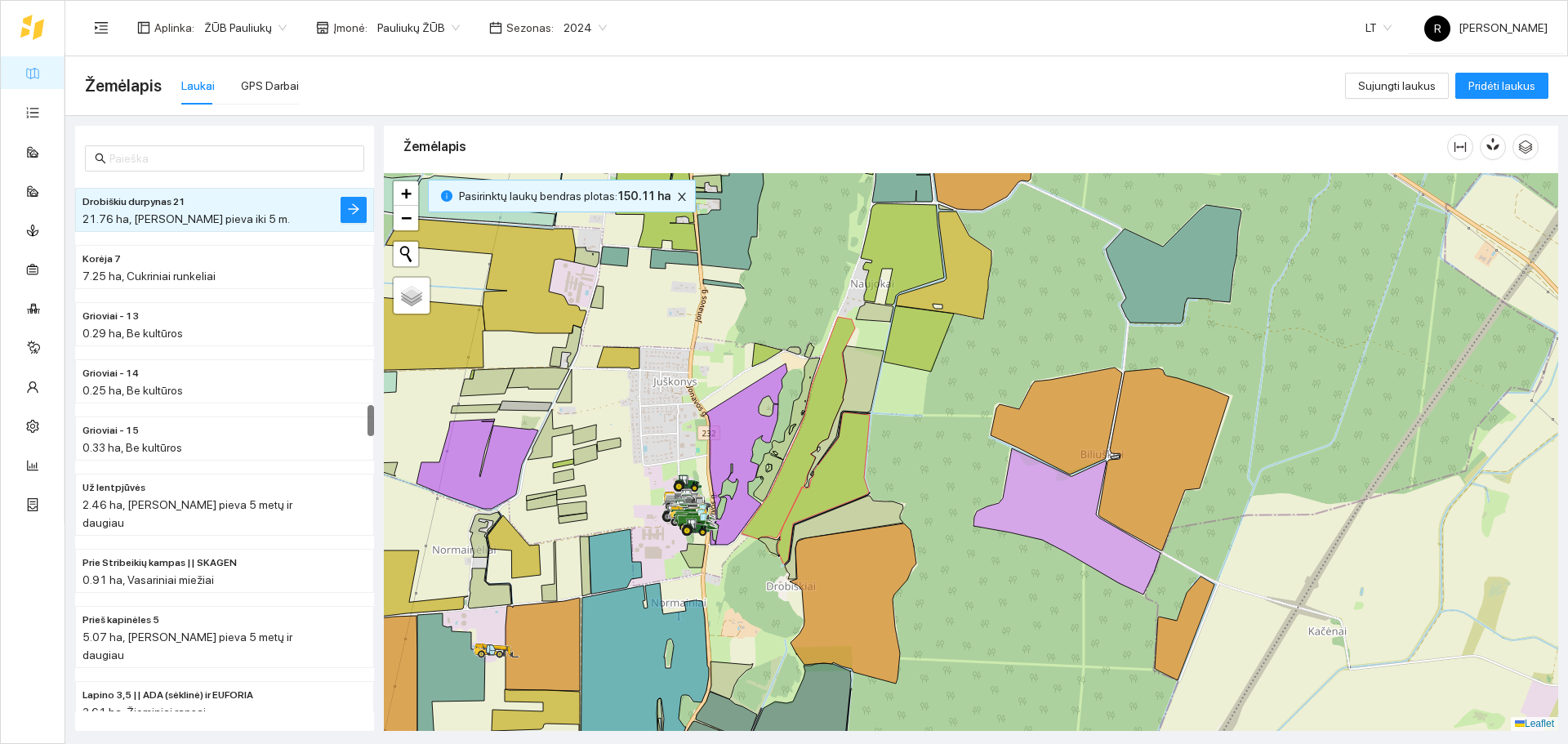
drag, startPoint x: 1005, startPoint y: 385, endPoint x: 974, endPoint y: 550, distance: 167.9
click at [974, 550] on div at bounding box center [970, 451] width 1174 height 558
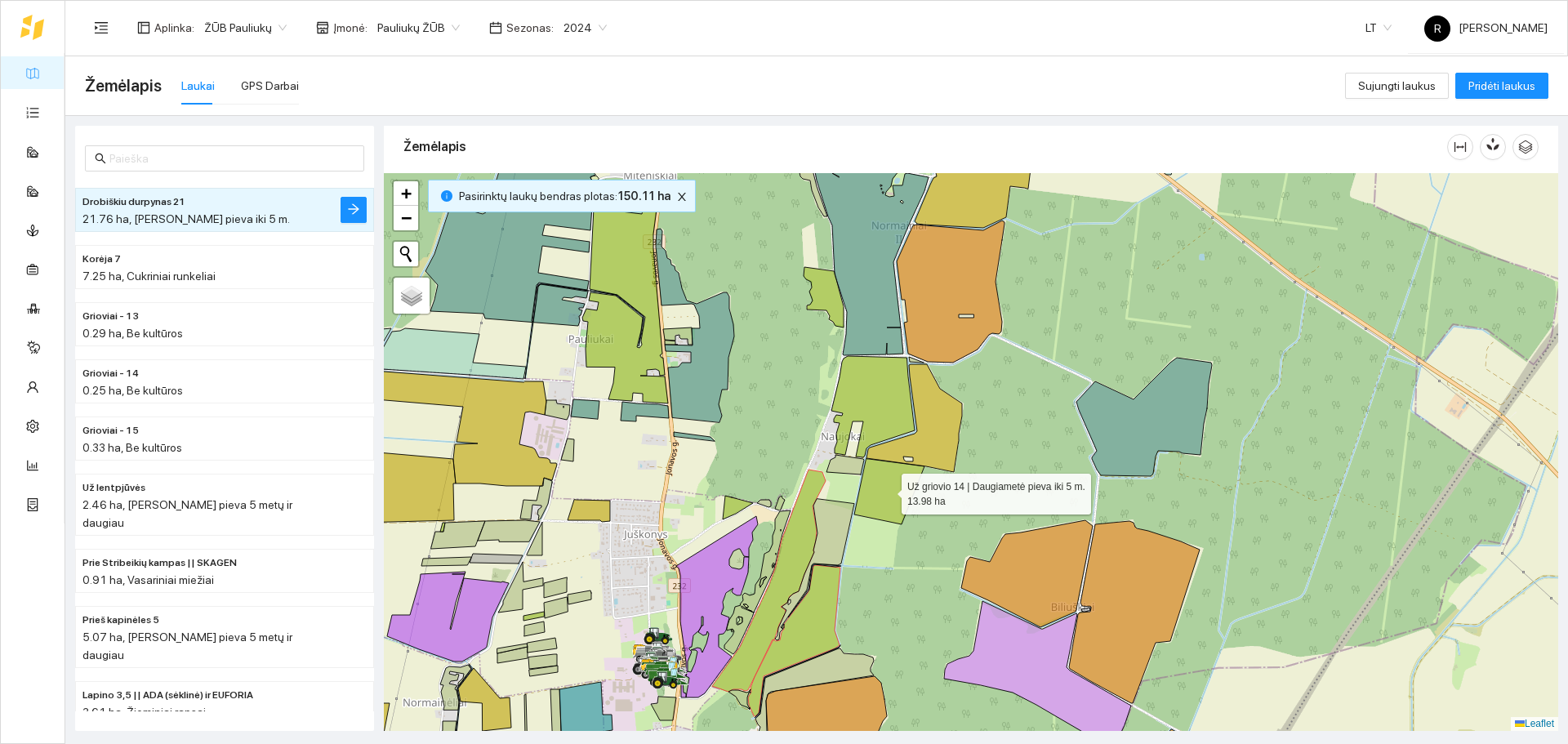
click at [893, 504] on icon at bounding box center [889, 491] width 70 height 66
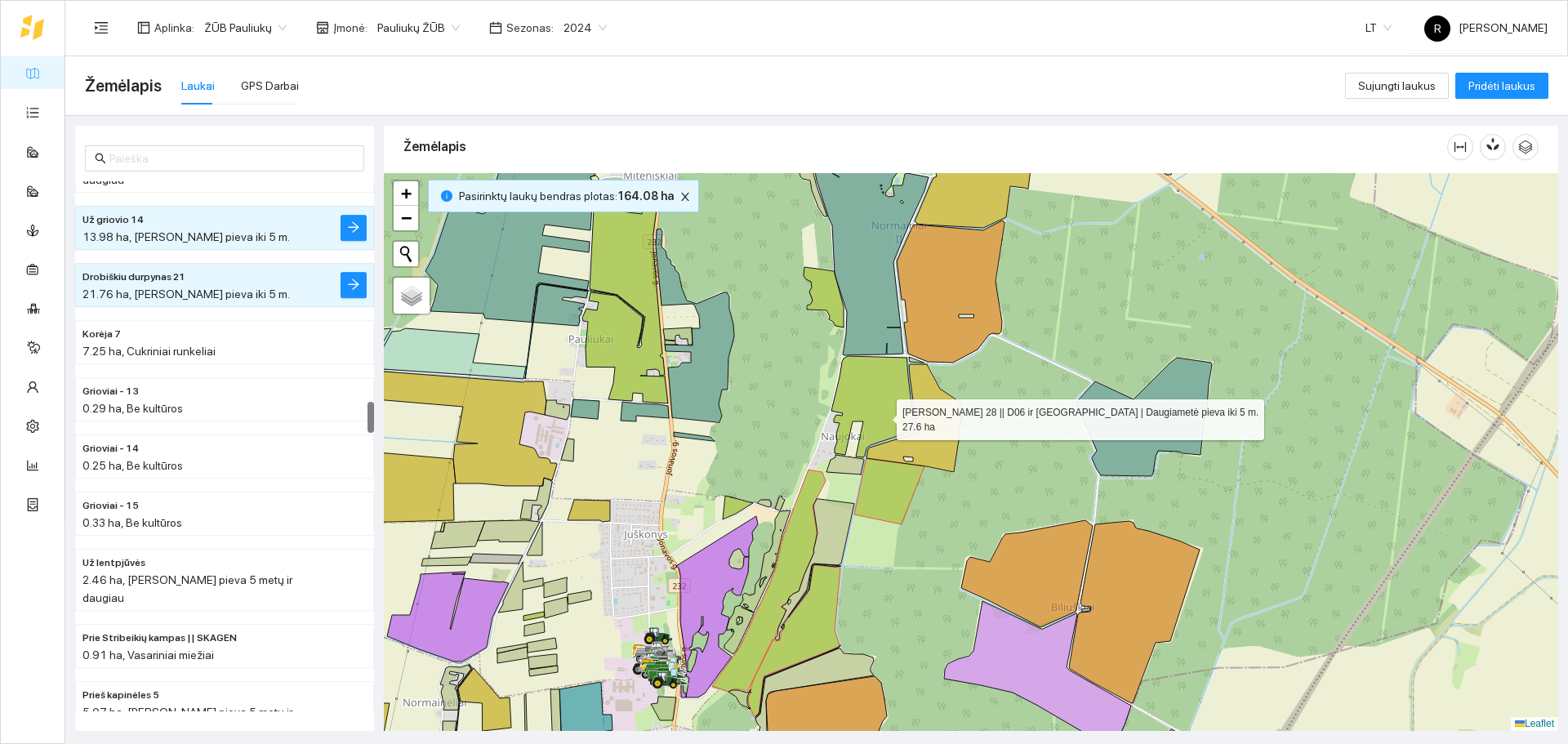
click at [882, 416] on icon at bounding box center [873, 406] width 83 height 102
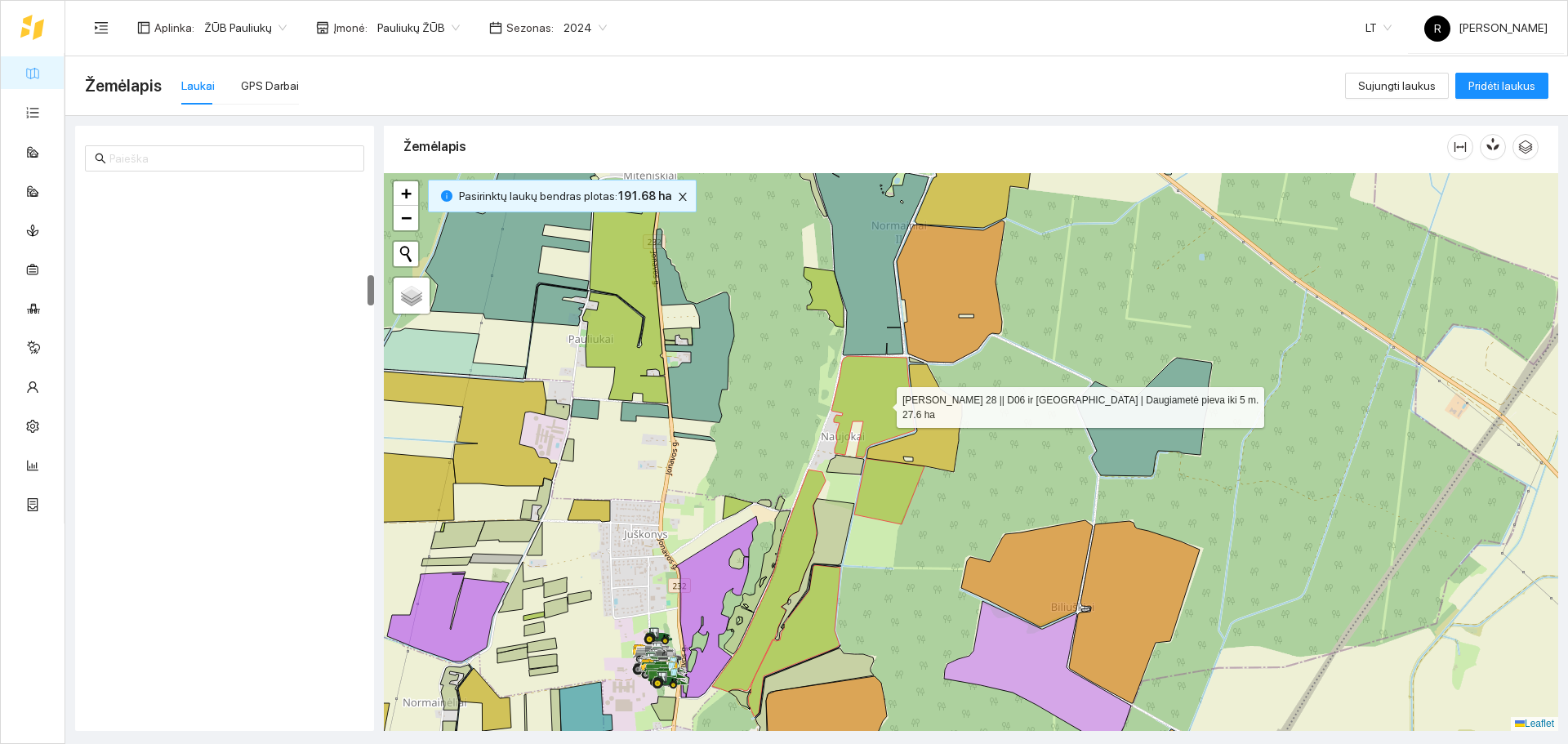
scroll to position [1599, 0]
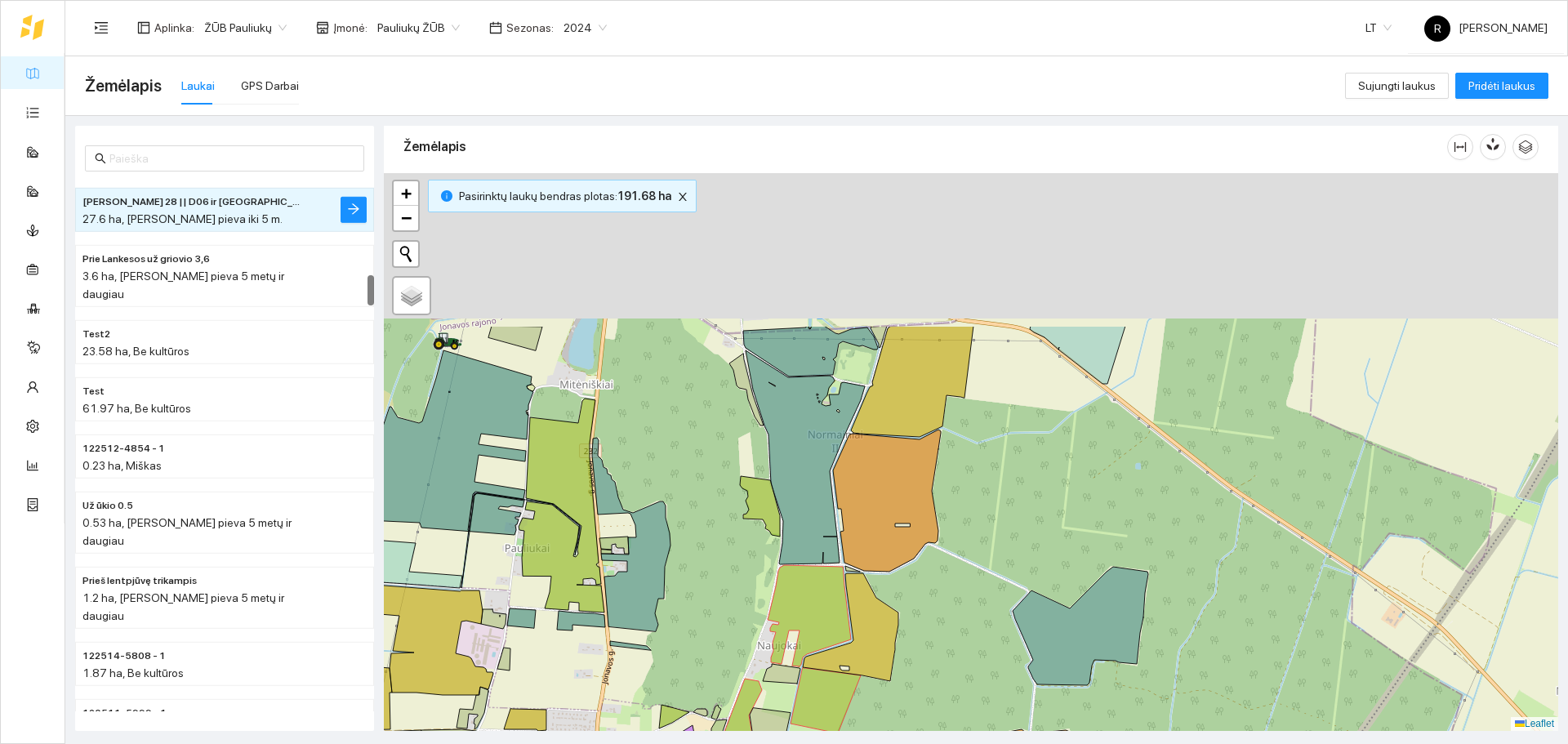
drag, startPoint x: 823, startPoint y: 291, endPoint x: 738, endPoint y: 561, distance: 283.1
click at [740, 537] on icon at bounding box center [760, 507] width 40 height 61
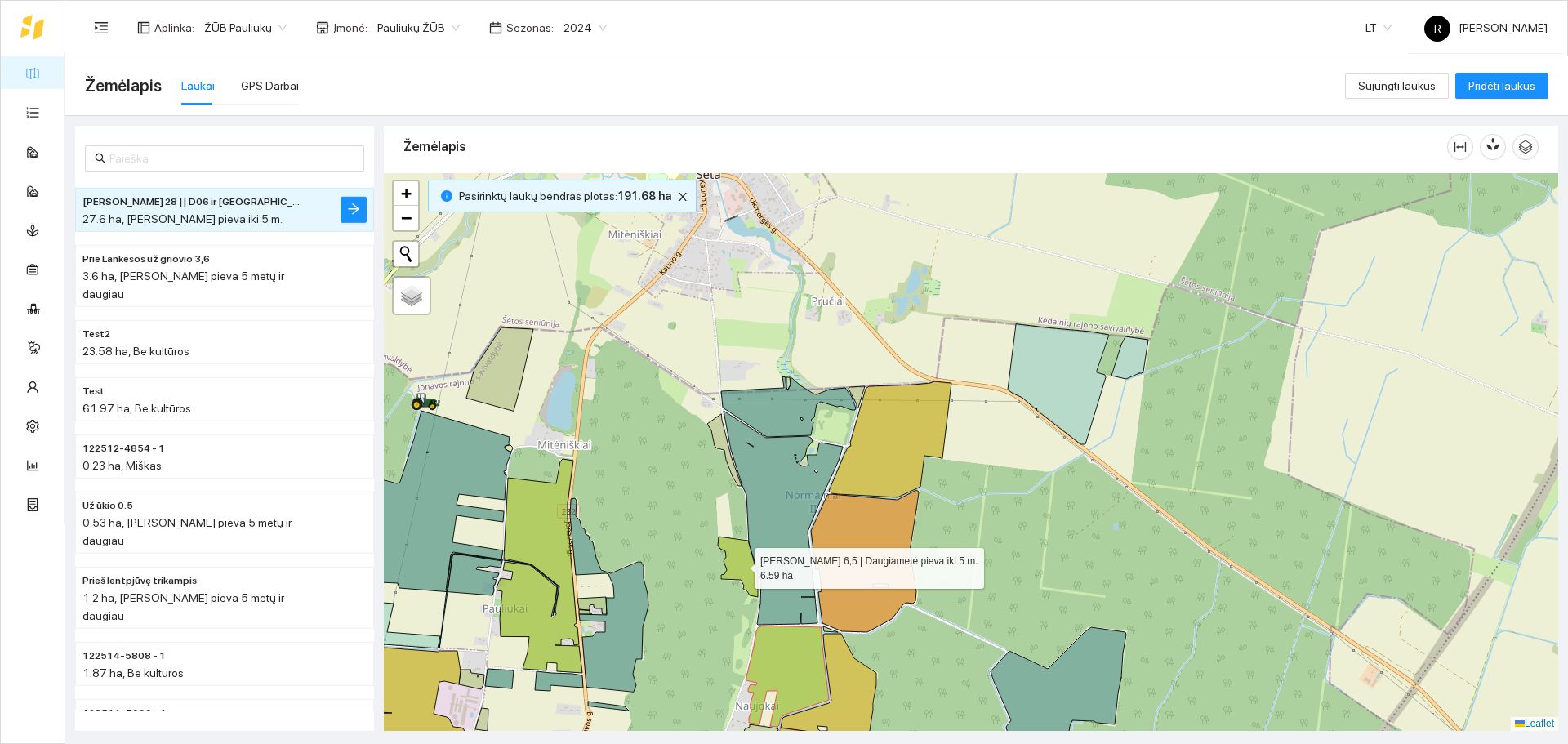
click at [748, 561] on icon at bounding box center [738, 567] width 40 height 61
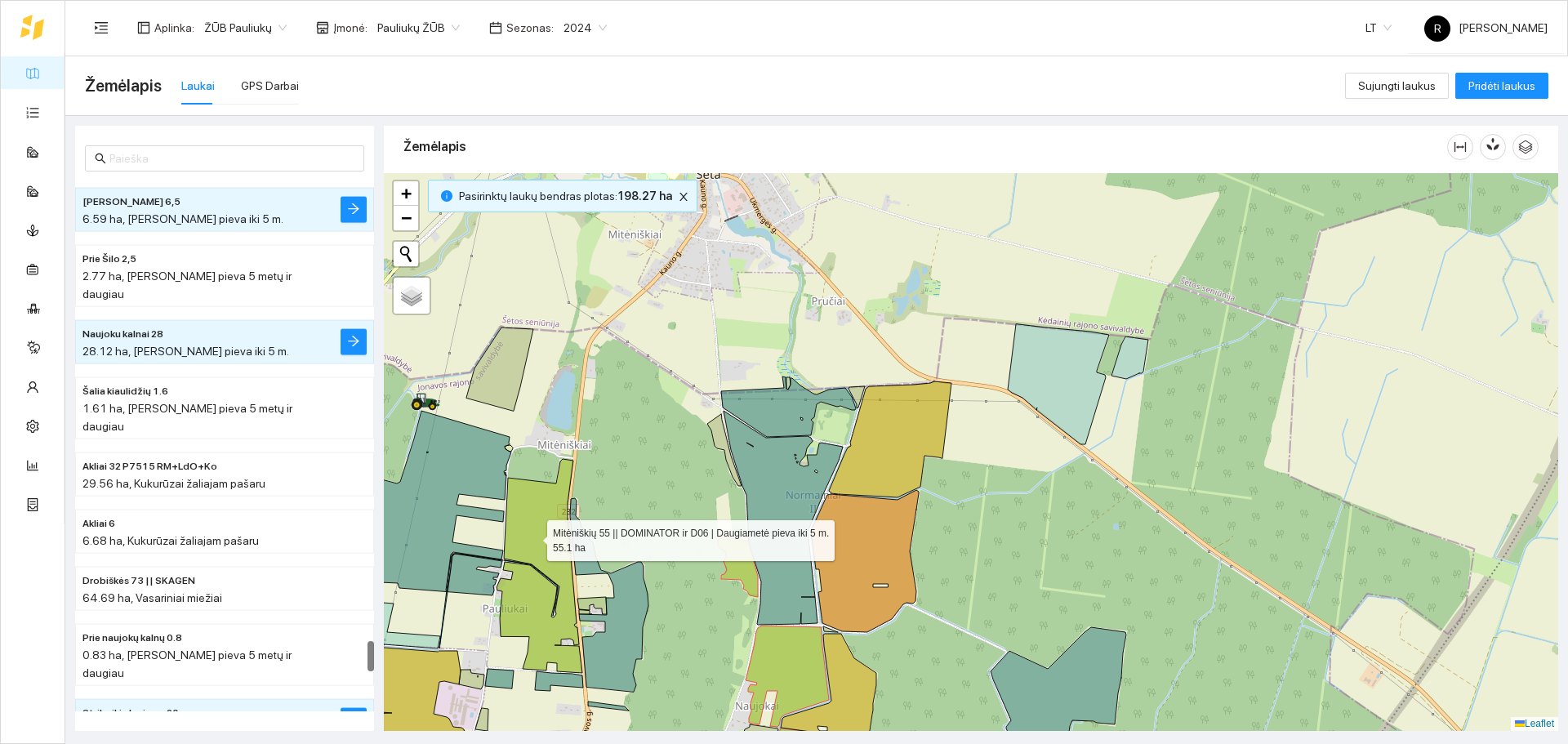
click at [533, 537] on icon at bounding box center [539, 566] width 86 height 214
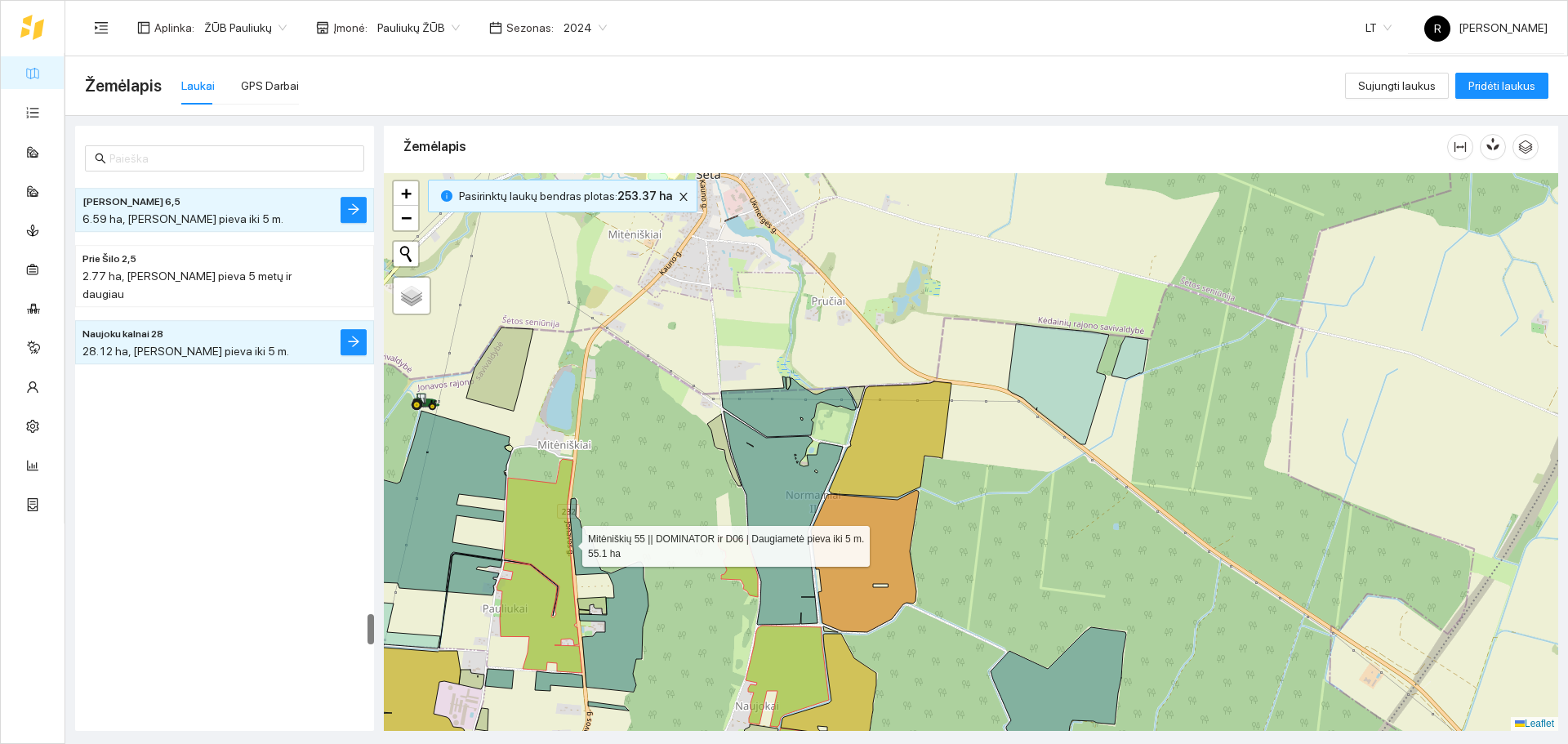
scroll to position [7381, 0]
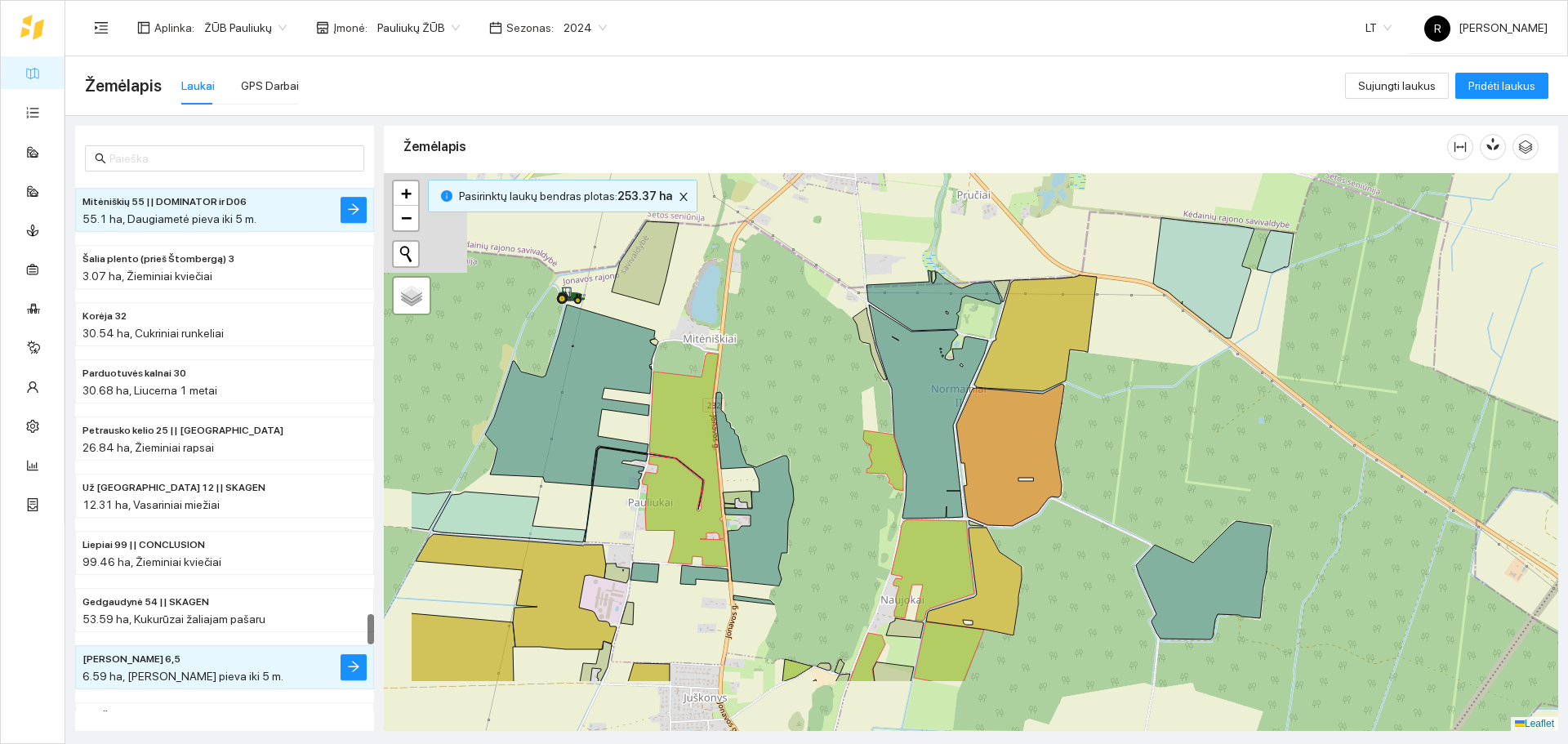
drag, startPoint x: 636, startPoint y: 488, endPoint x: 797, endPoint y: 379, distance: 194.4
click at [797, 379] on div at bounding box center [970, 451] width 1174 height 558
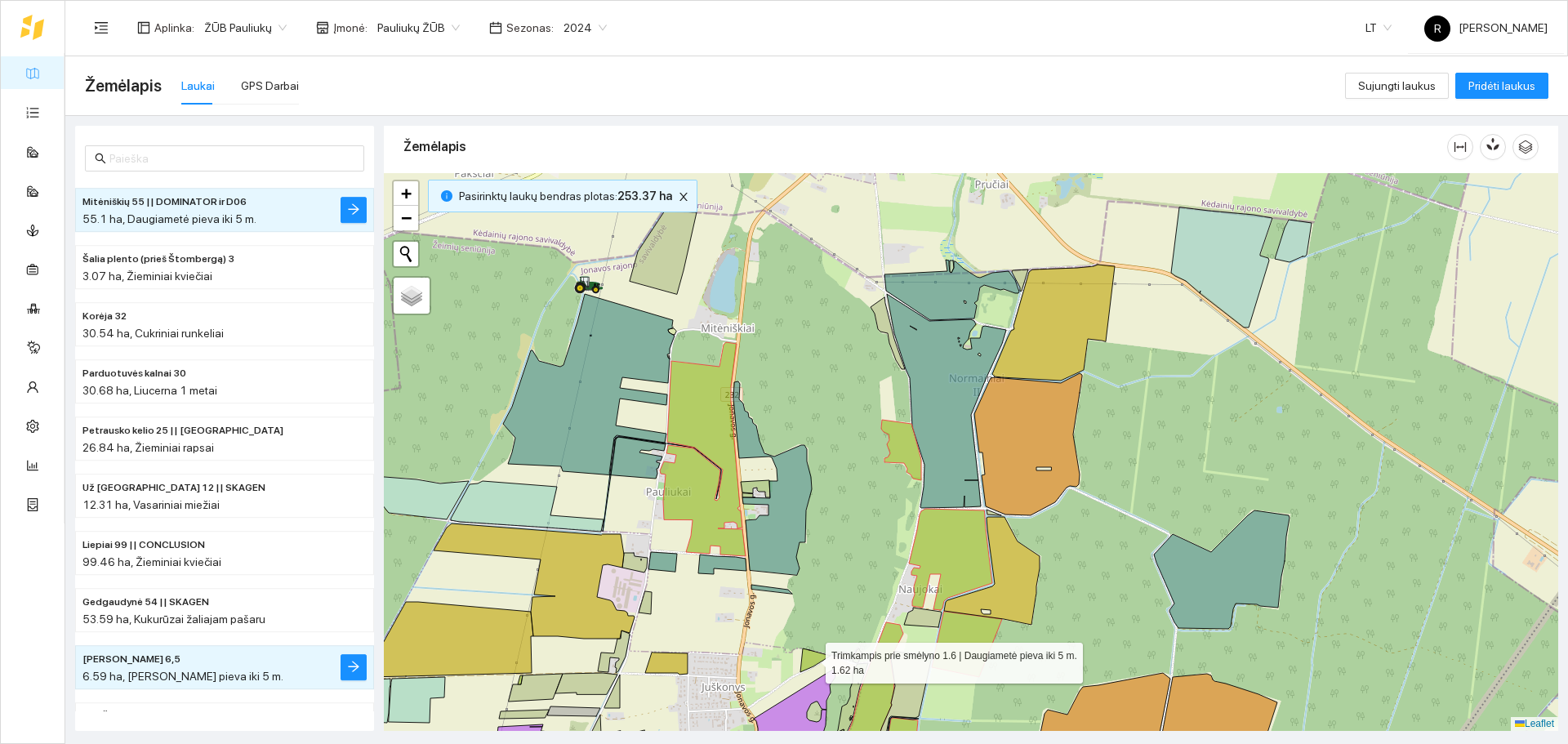
click at [817, 655] on icon at bounding box center [815, 660] width 30 height 23
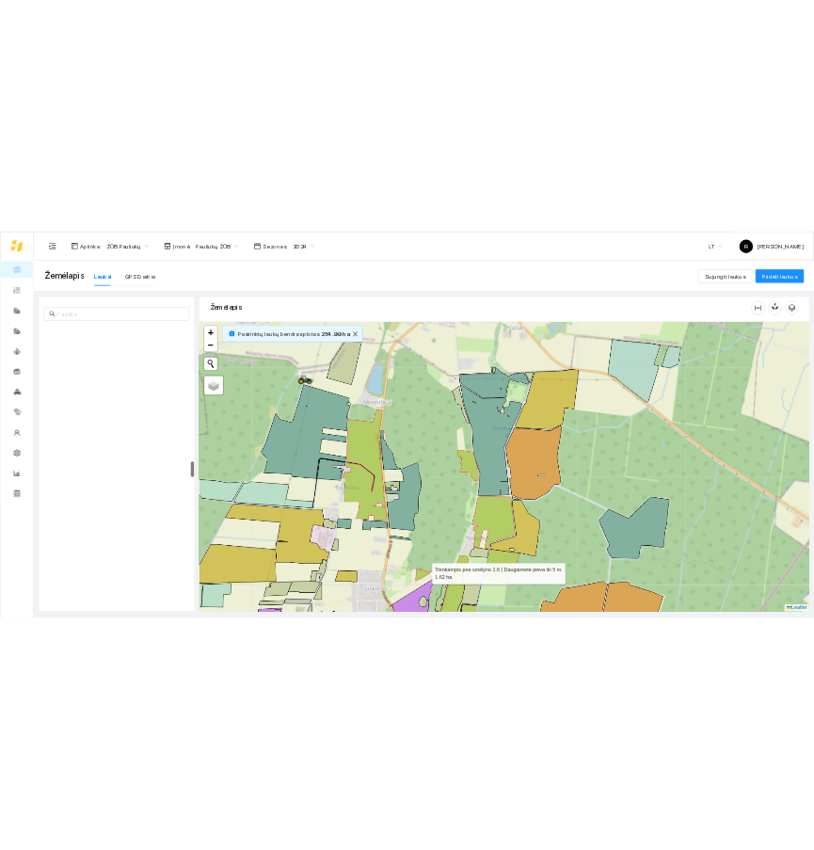
scroll to position [5130, 0]
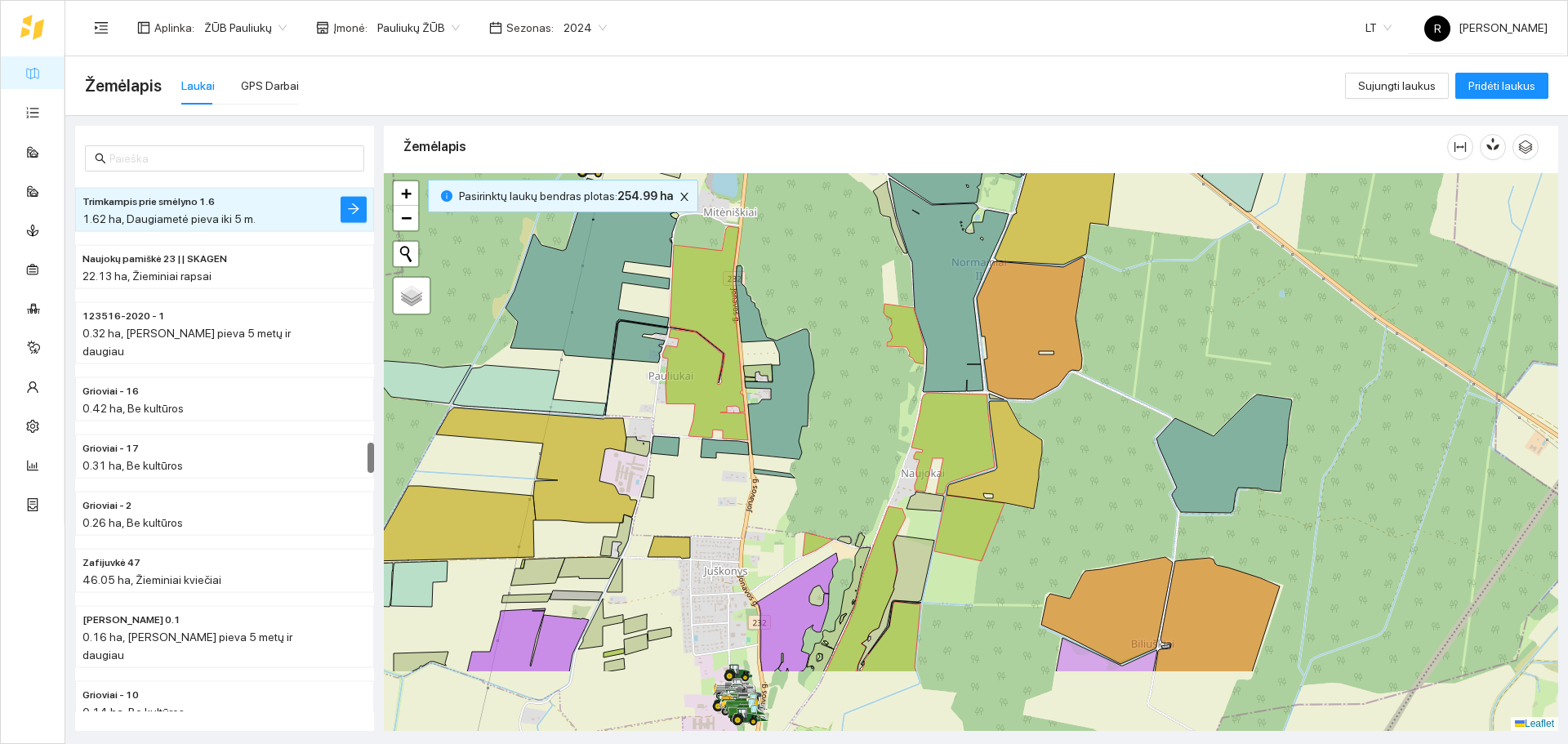
drag, startPoint x: 850, startPoint y: 587, endPoint x: 851, endPoint y: 437, distance: 150.0
click at [851, 437] on div at bounding box center [970, 451] width 1174 height 558
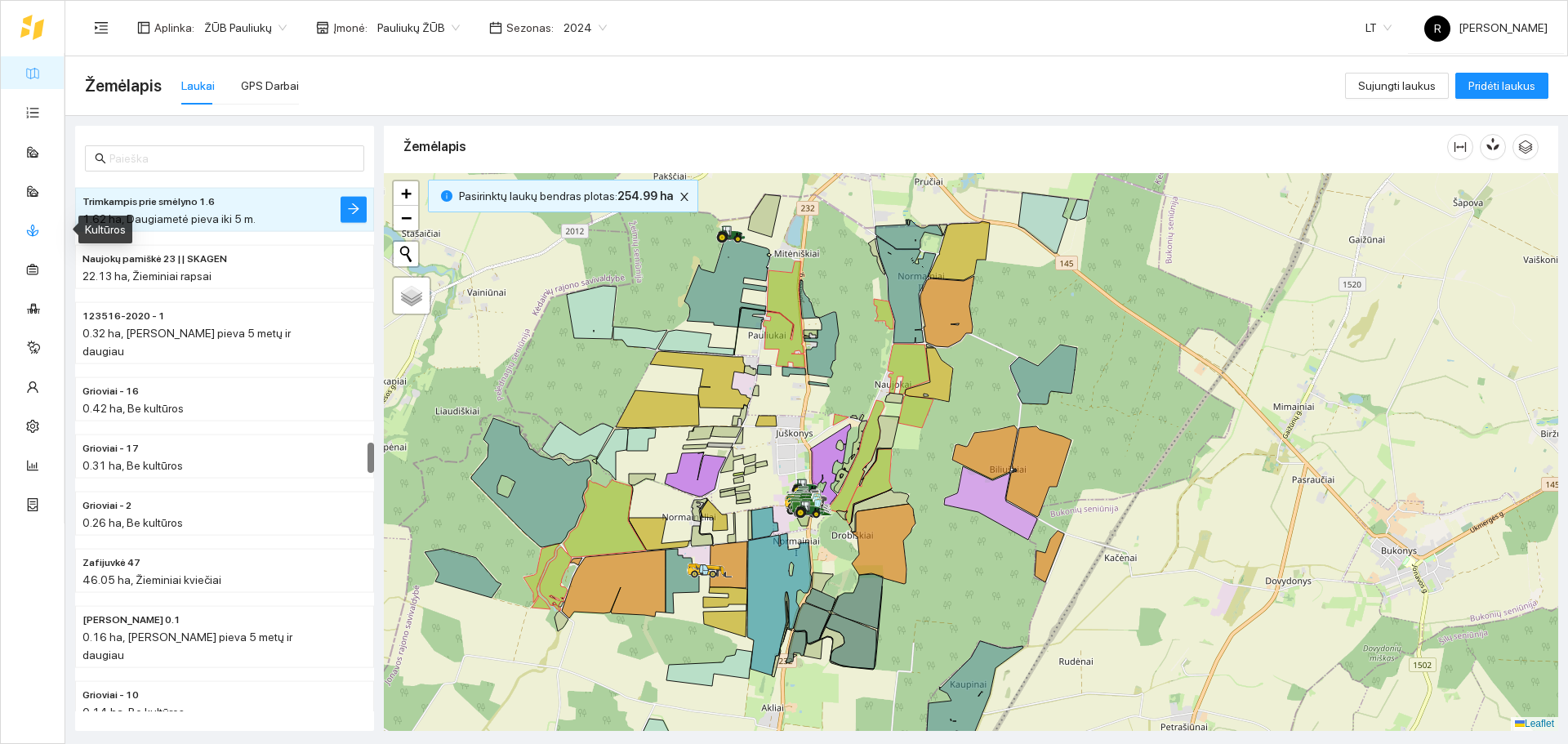
click at [48, 234] on link "Kultūros" at bounding box center [68, 229] width 41 height 13
